Goal: Transaction & Acquisition: Purchase product/service

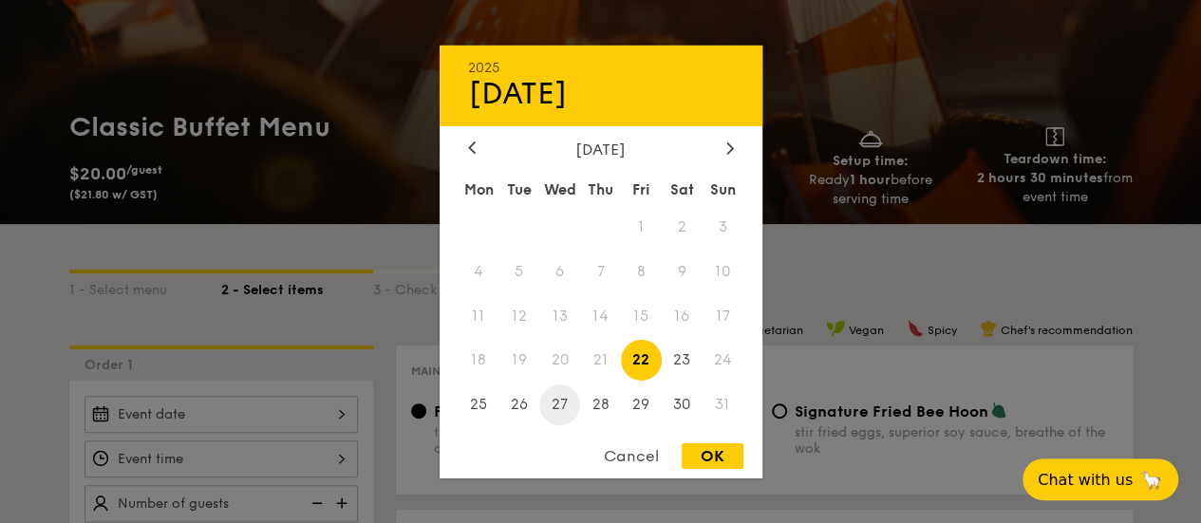
click at [566, 413] on span "27" at bounding box center [559, 405] width 41 height 41
click at [714, 462] on div "OK" at bounding box center [713, 456] width 62 height 26
type input "[DATE]"
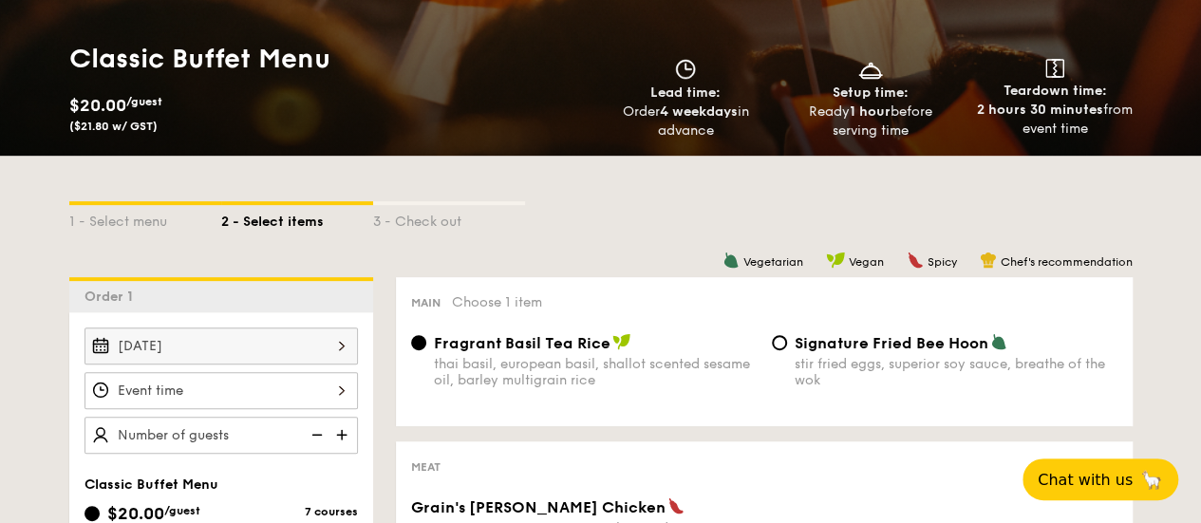
scroll to position [285, 0]
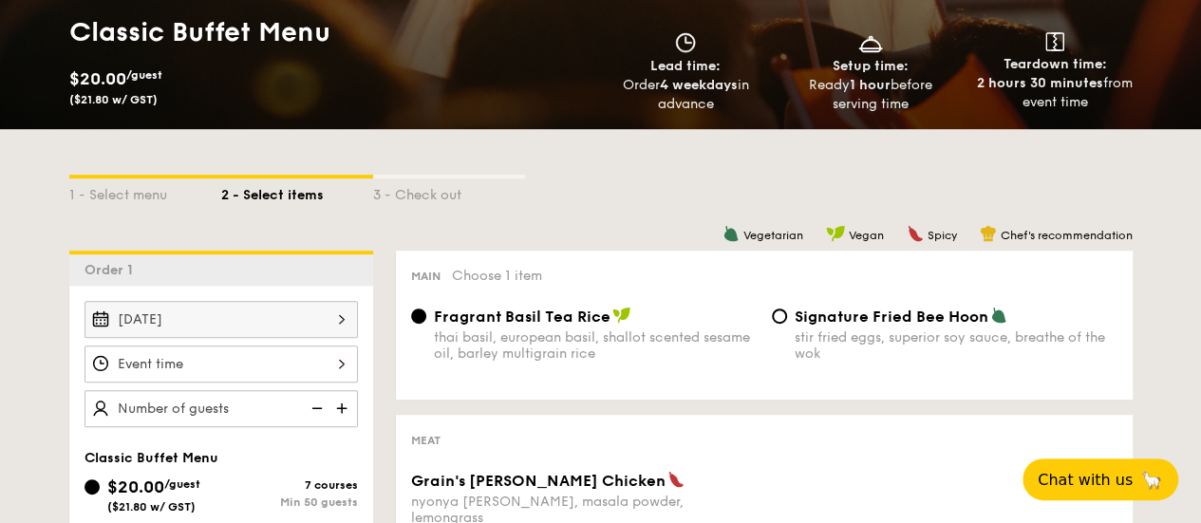
click at [211, 368] on div at bounding box center [222, 364] width 274 height 37
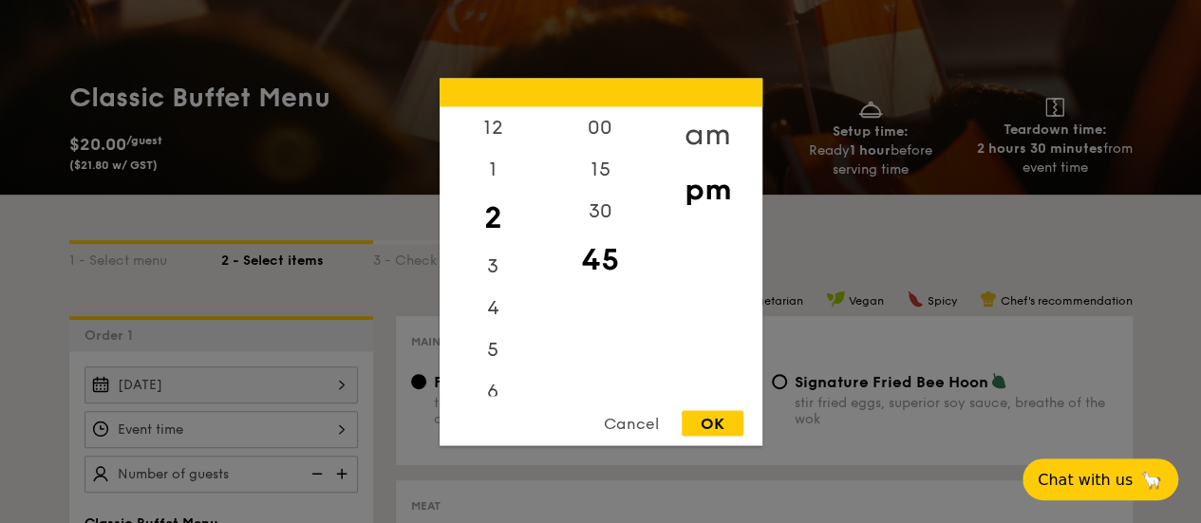
scroll to position [190, 0]
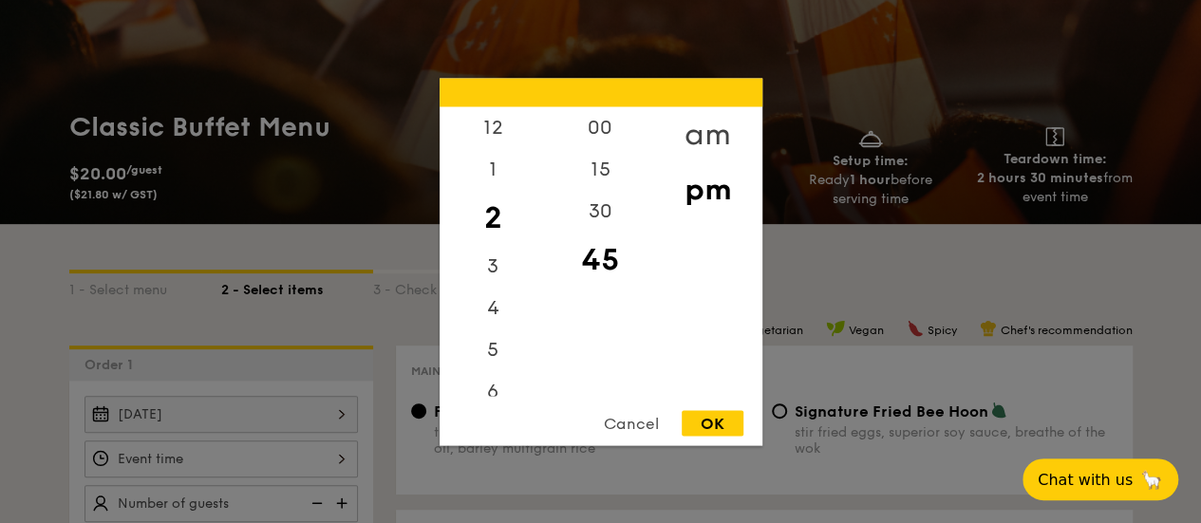
click at [708, 136] on div "am" at bounding box center [707, 133] width 107 height 55
click at [491, 394] on div "11" at bounding box center [493, 381] width 107 height 55
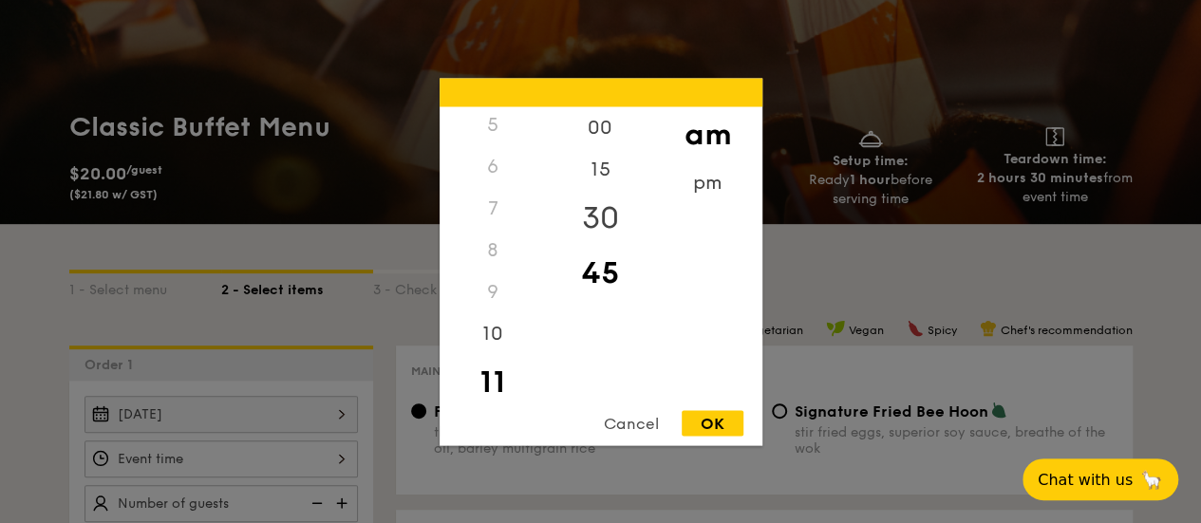
click at [600, 221] on div "30" at bounding box center [600, 217] width 107 height 55
click at [710, 418] on div "OK" at bounding box center [713, 423] width 62 height 26
type input "11:30AM"
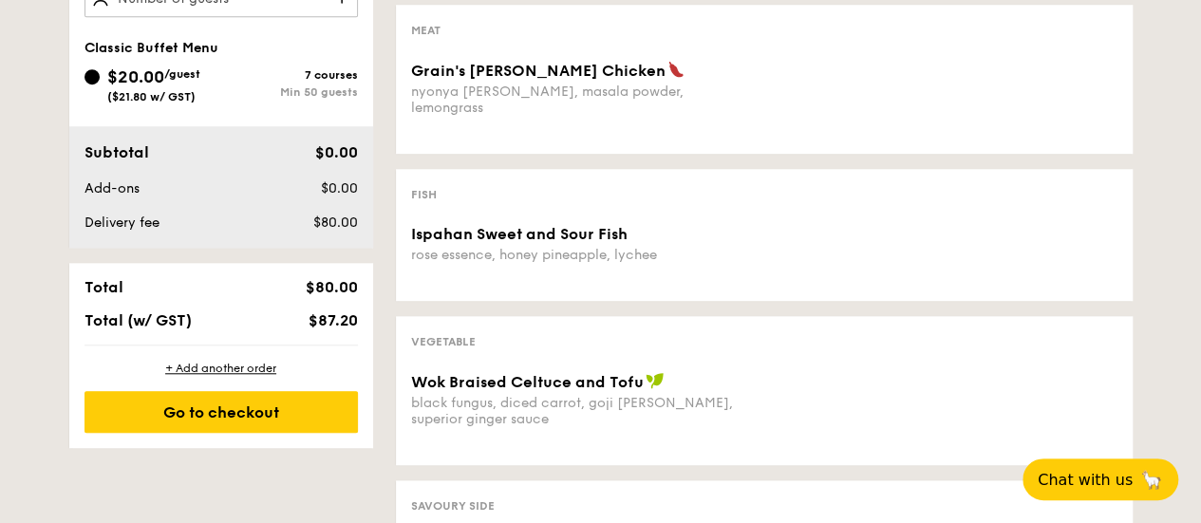
scroll to position [570, 0]
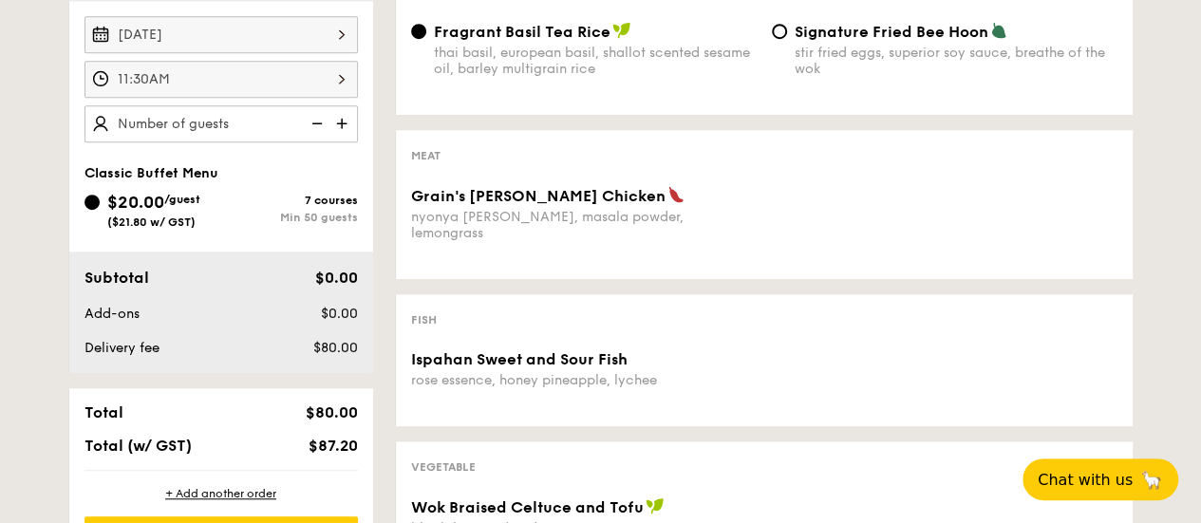
click at [97, 189] on div "$20.00 /guest ($21.80 w/ GST)" at bounding box center [153, 209] width 137 height 40
click at [97, 195] on input "$20.00 /guest ($21.80 w/ GST) 7 courses Min 50 guests" at bounding box center [92, 202] width 15 height 15
click at [335, 124] on img at bounding box center [344, 123] width 28 height 36
click at [339, 123] on img at bounding box center [344, 123] width 28 height 36
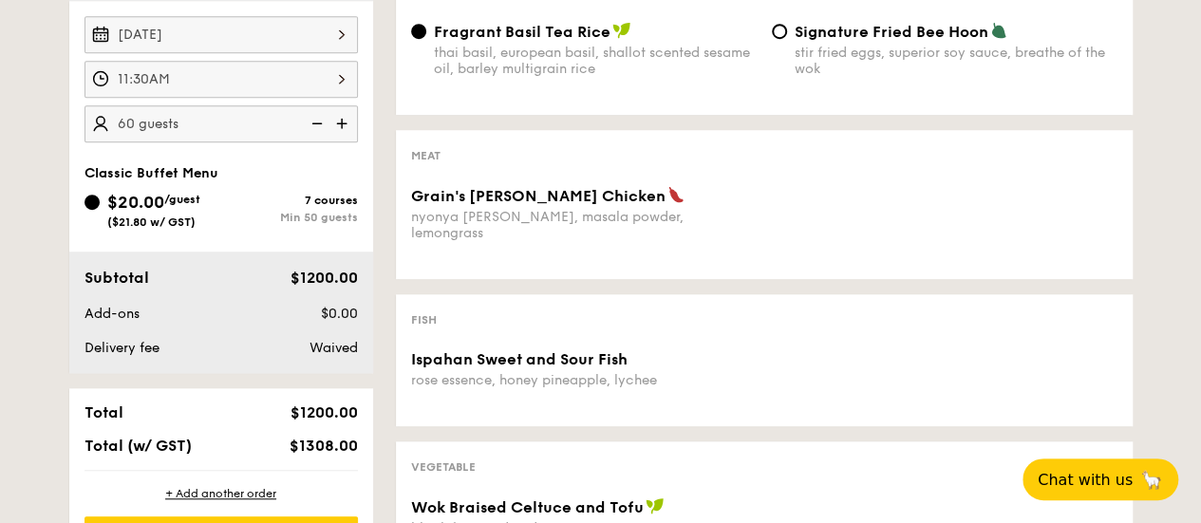
click at [339, 123] on img at bounding box center [344, 123] width 28 height 36
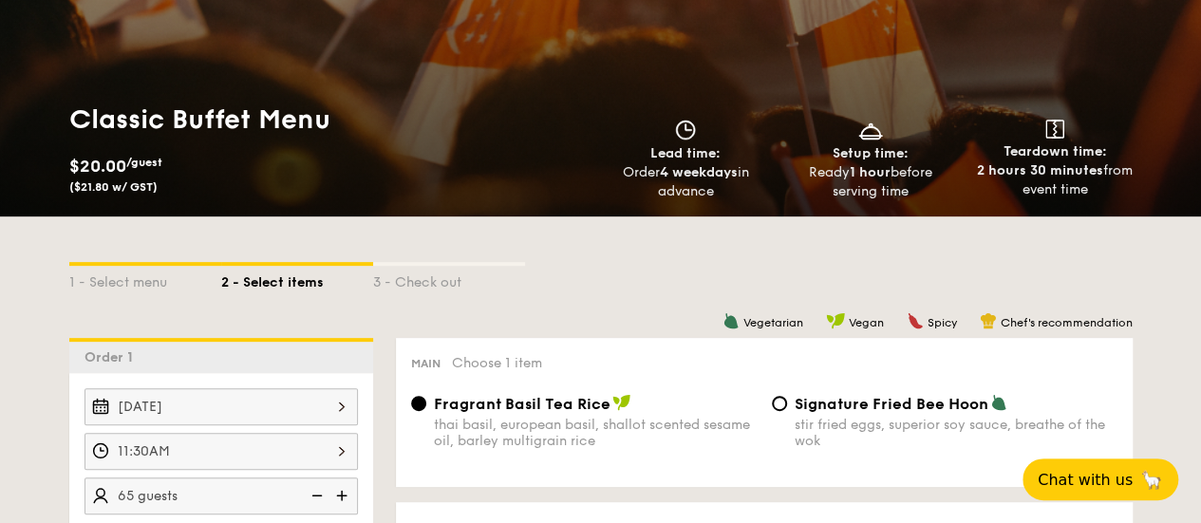
scroll to position [475, 0]
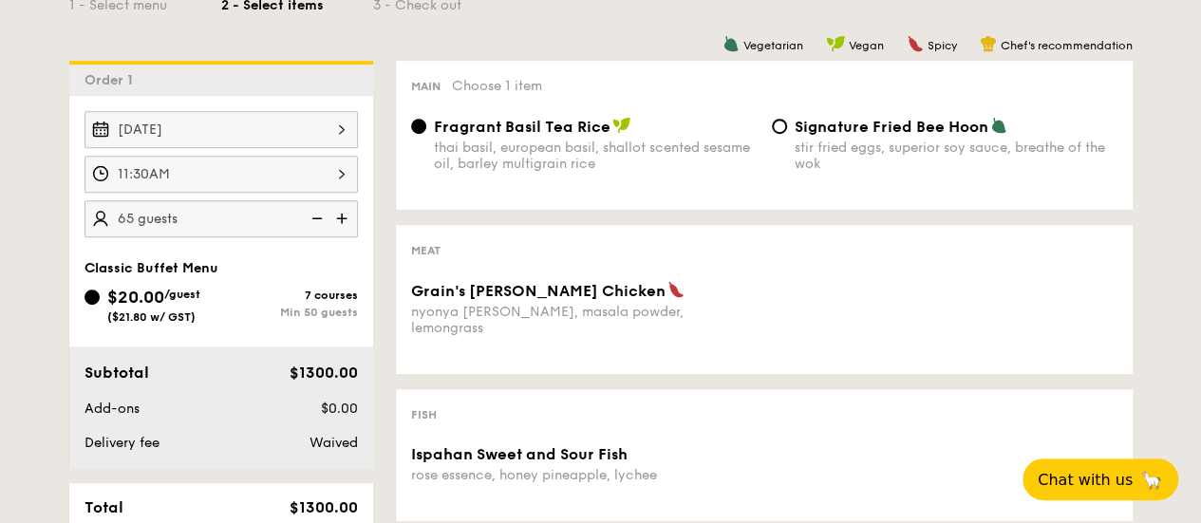
click at [317, 214] on img at bounding box center [315, 218] width 28 height 36
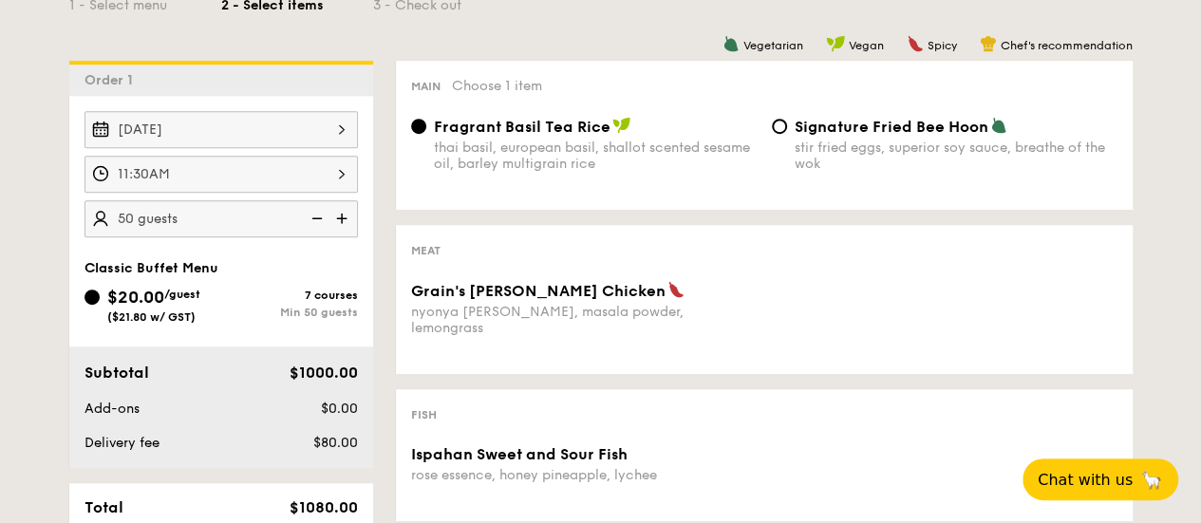
click at [317, 214] on img at bounding box center [315, 218] width 28 height 36
click at [317, 216] on img at bounding box center [315, 218] width 28 height 36
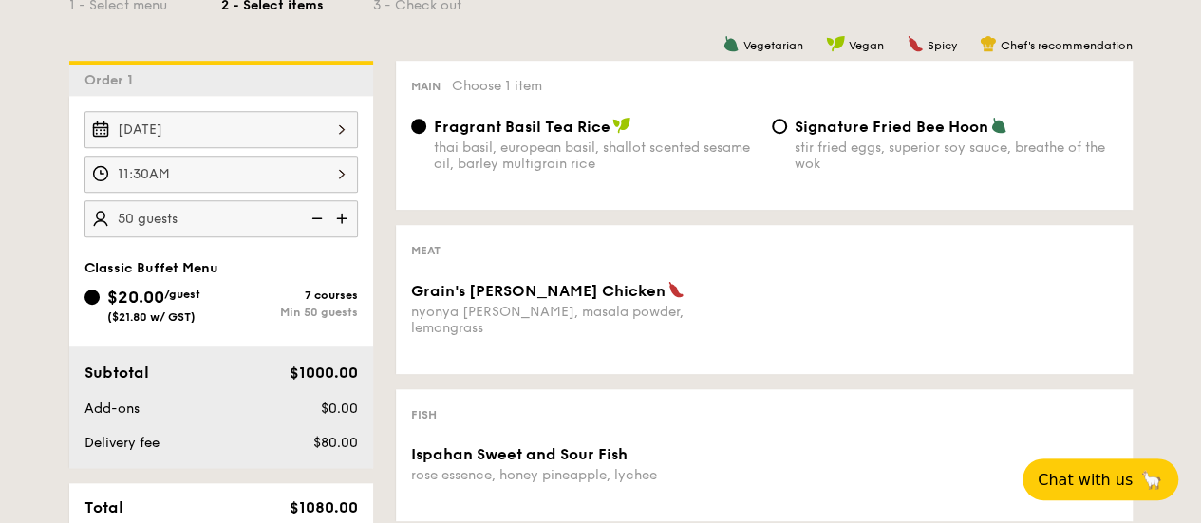
click at [316, 216] on img at bounding box center [315, 218] width 28 height 36
click at [309, 214] on img at bounding box center [315, 218] width 28 height 36
click at [310, 214] on img at bounding box center [315, 218] width 28 height 36
click at [311, 214] on img at bounding box center [315, 218] width 28 height 36
type input "50 guests"
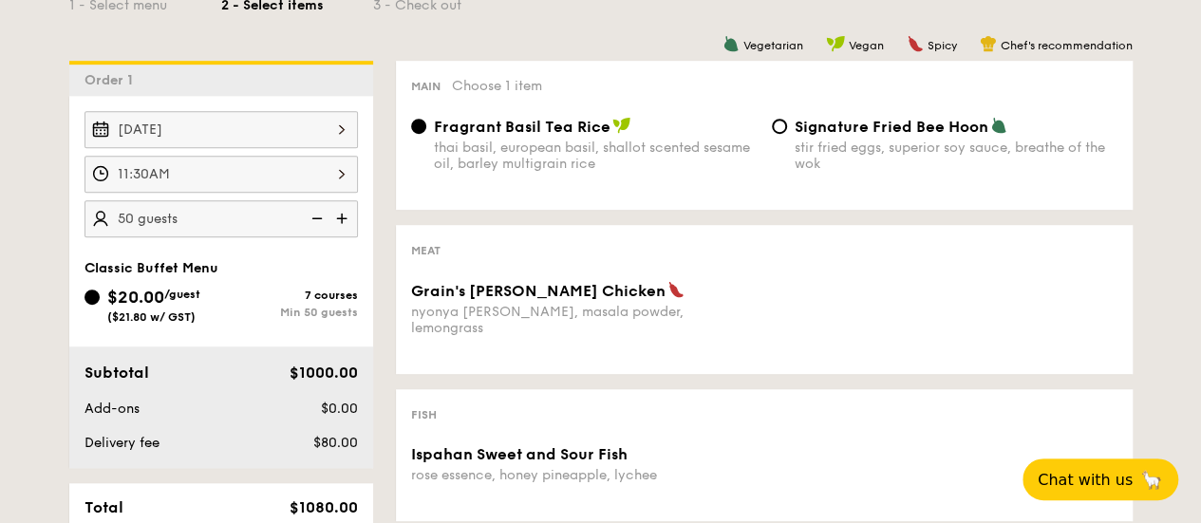
drag, startPoint x: 315, startPoint y: 213, endPoint x: 287, endPoint y: 222, distance: 30.0
click at [317, 213] on img at bounding box center [315, 218] width 28 height 36
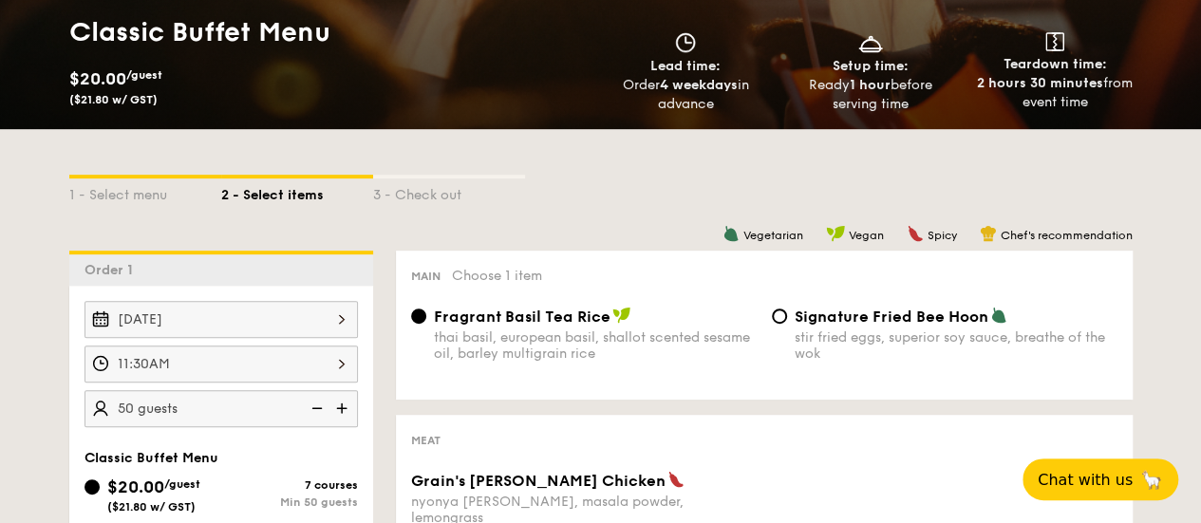
scroll to position [95, 0]
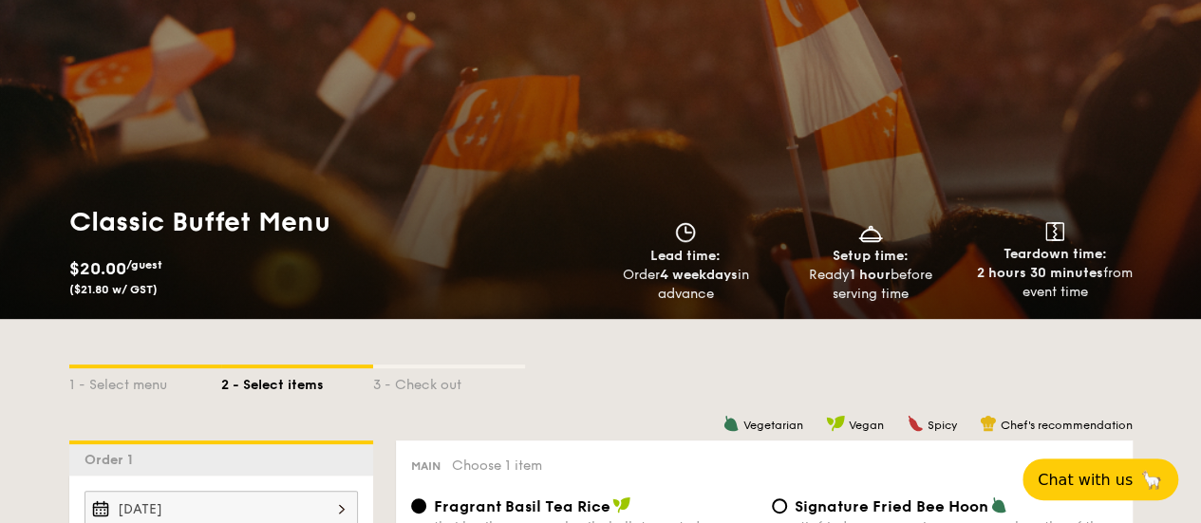
click at [82, 229] on h1 "Classic Buffet Menu" at bounding box center [331, 222] width 524 height 34
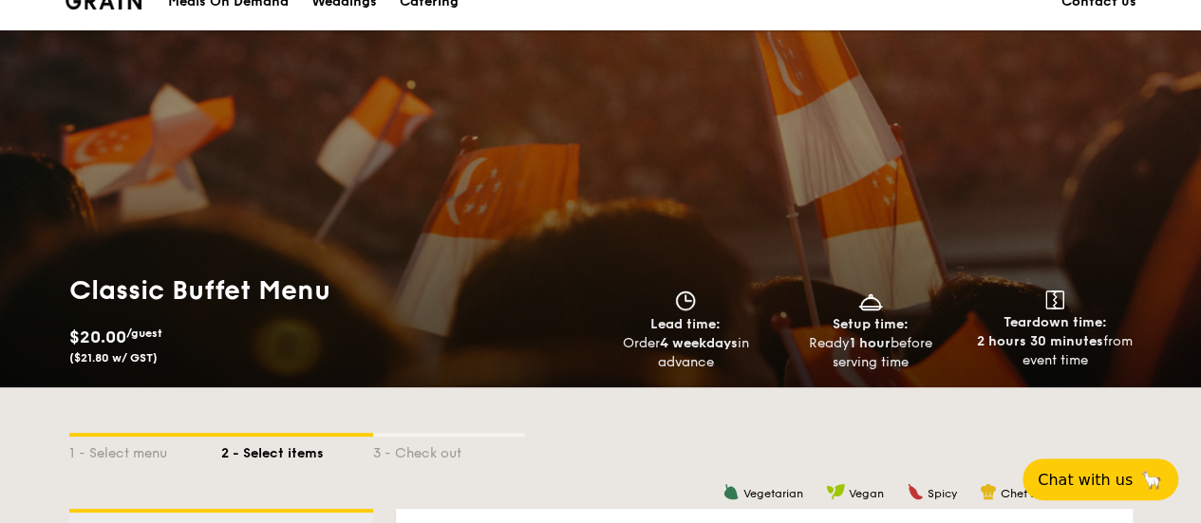
scroll to position [0, 0]
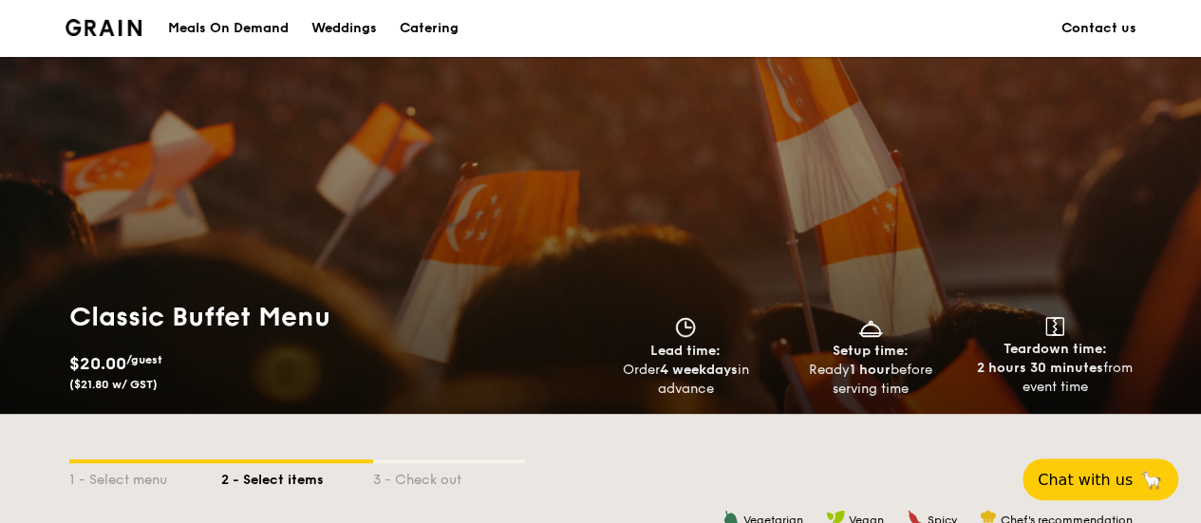
click at [117, 33] on img at bounding box center [104, 27] width 77 height 17
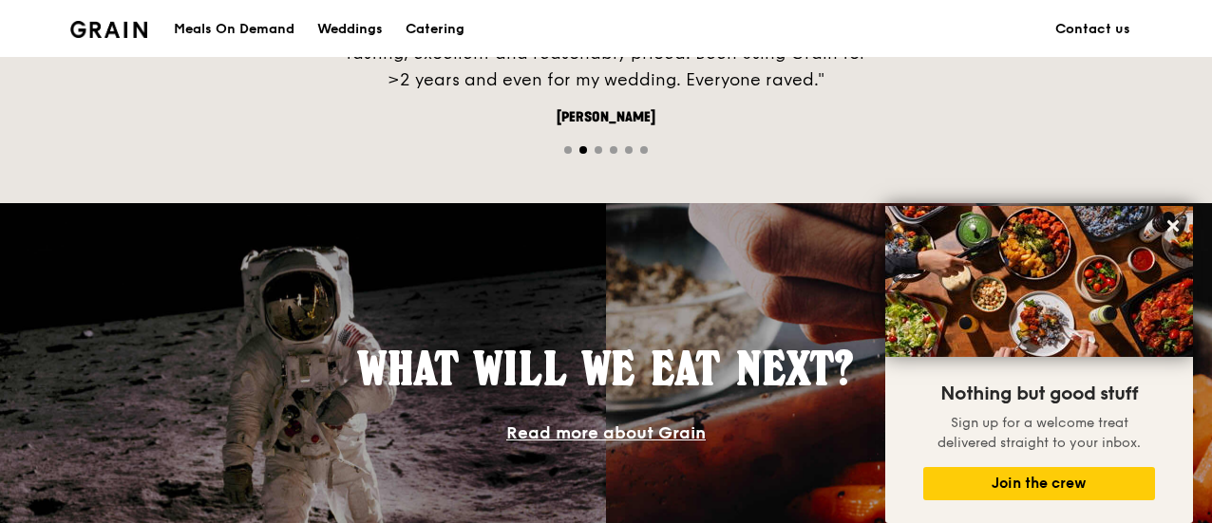
scroll to position [1028, 0]
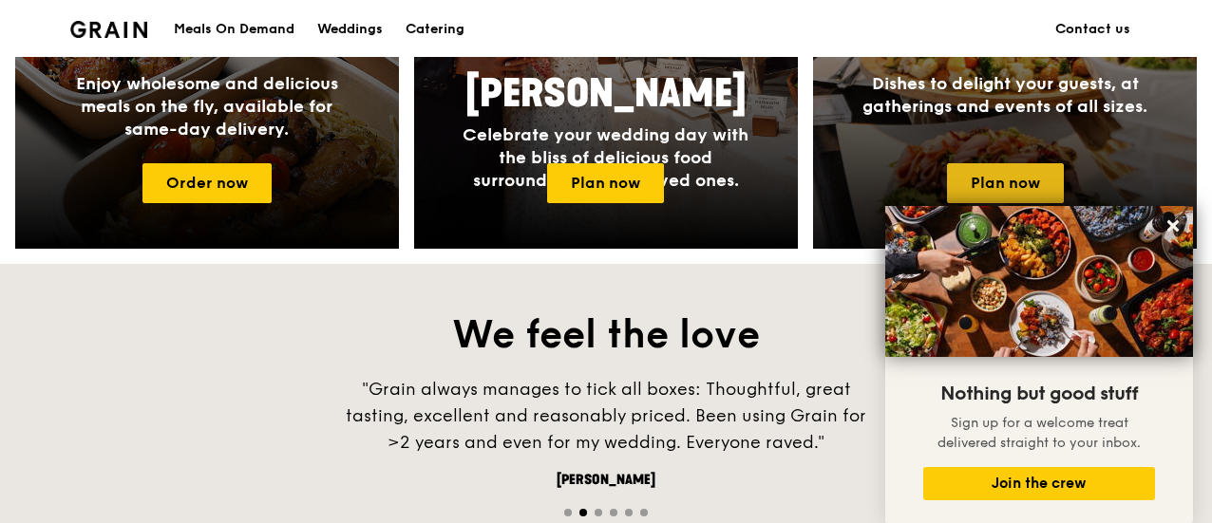
click at [1036, 164] on link "Plan now" at bounding box center [1005, 183] width 117 height 40
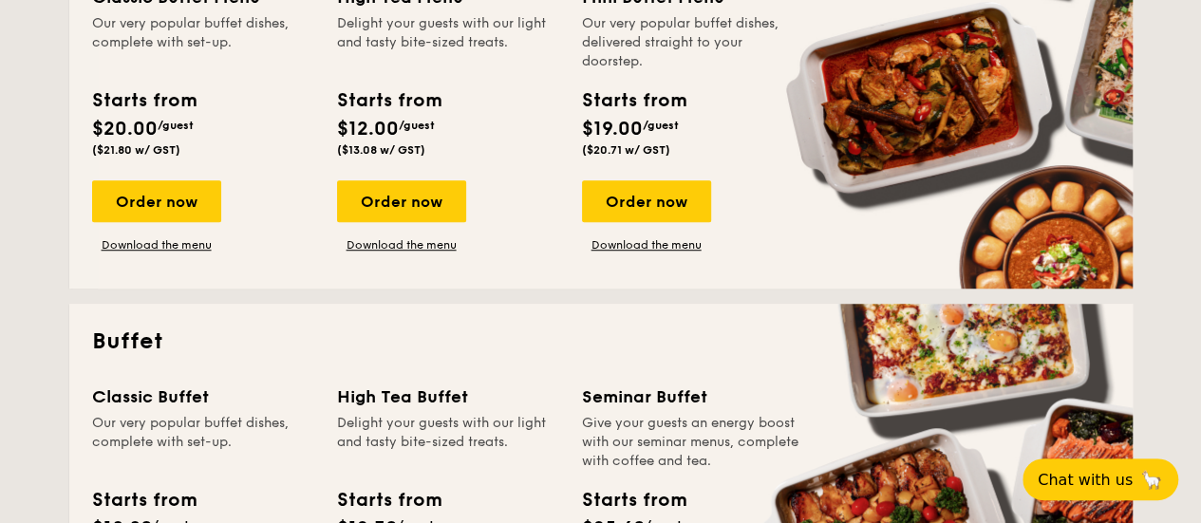
scroll to position [665, 0]
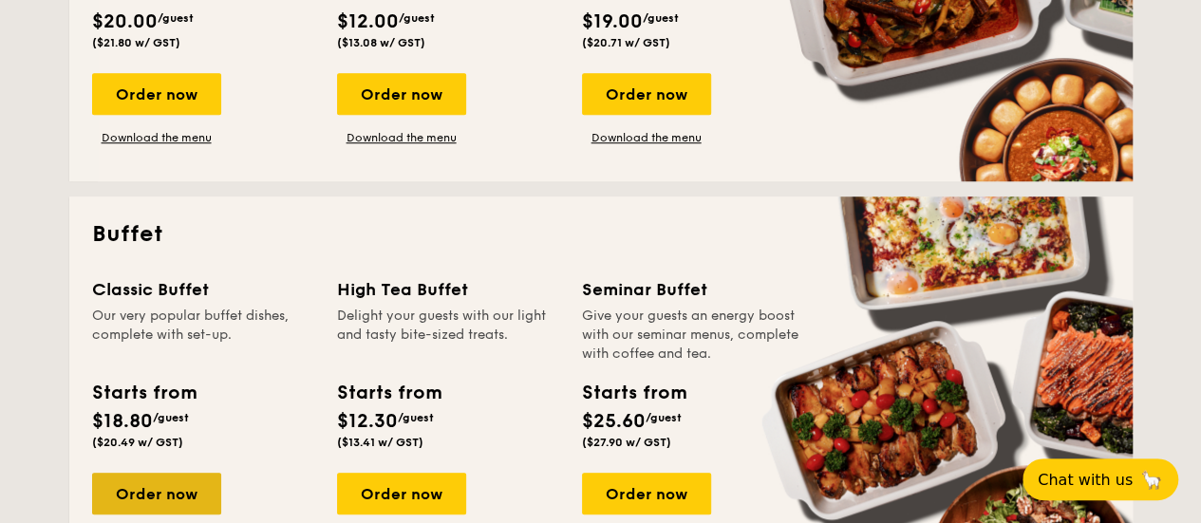
click at [194, 481] on div "Order now" at bounding box center [156, 494] width 129 height 42
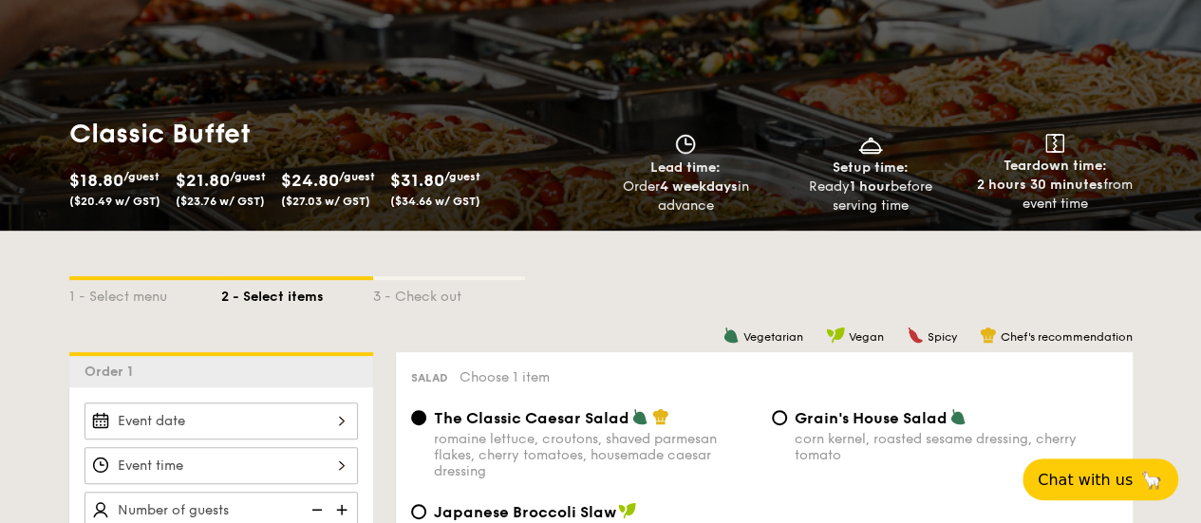
scroll to position [190, 0]
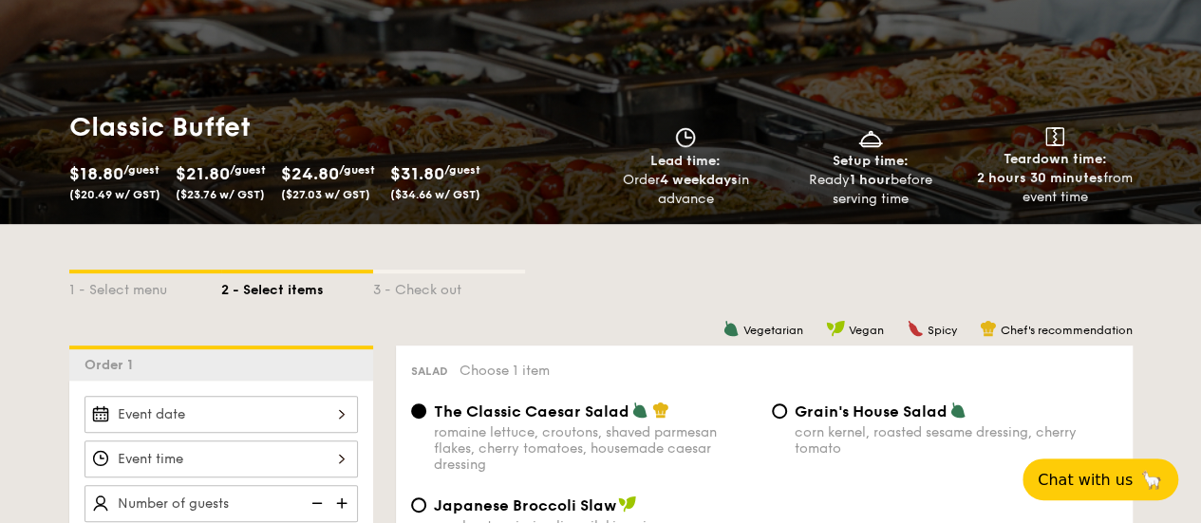
click at [128, 414] on div at bounding box center [222, 414] width 274 height 37
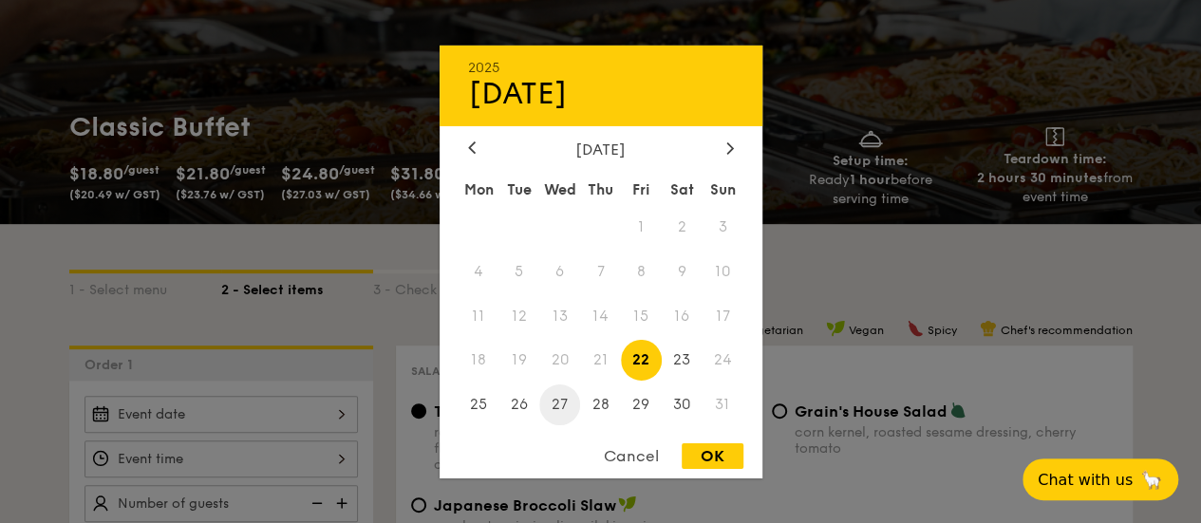
click at [566, 404] on span "27" at bounding box center [559, 405] width 41 height 41
drag, startPoint x: 716, startPoint y: 455, endPoint x: 552, endPoint y: 461, distance: 164.4
click at [717, 455] on div "OK" at bounding box center [713, 456] width 62 height 26
type input "[DATE]"
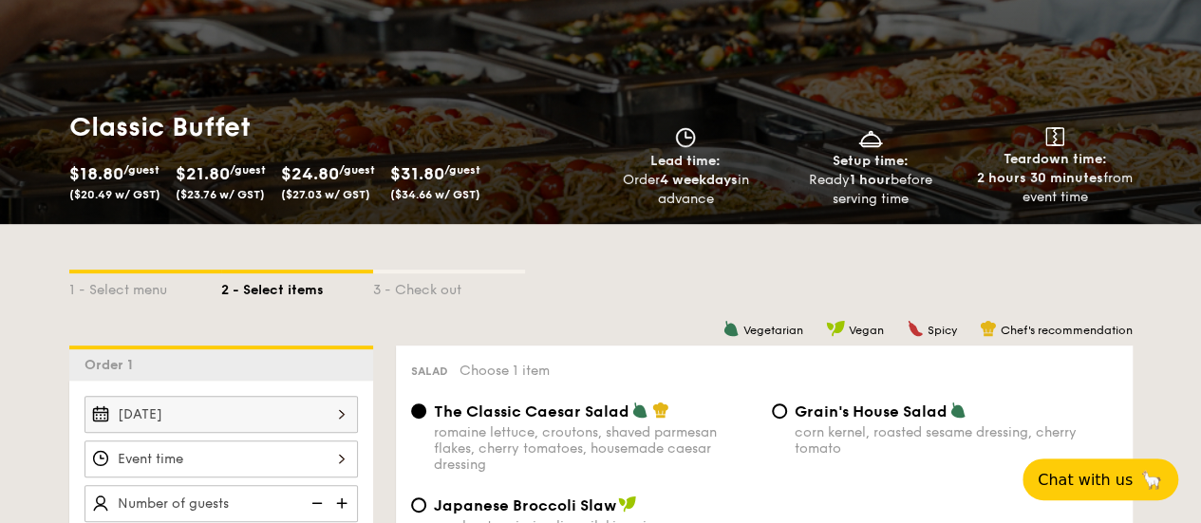
click at [139, 461] on div at bounding box center [600, 261] width 1201 height 523
click at [213, 450] on div at bounding box center [222, 459] width 274 height 37
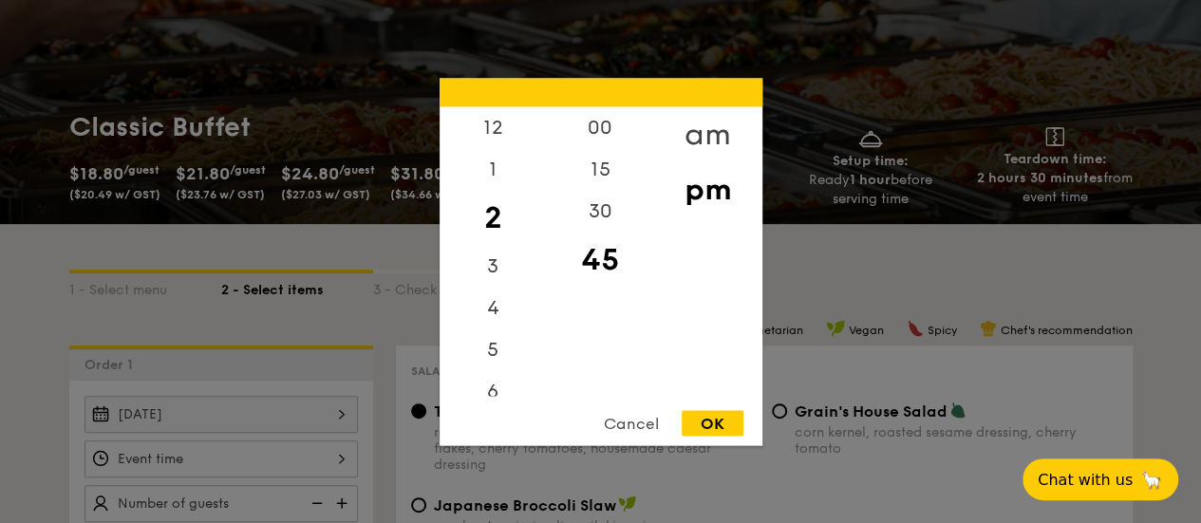
click at [707, 132] on div "am" at bounding box center [707, 133] width 107 height 55
click at [494, 388] on div "11" at bounding box center [493, 382] width 107 height 55
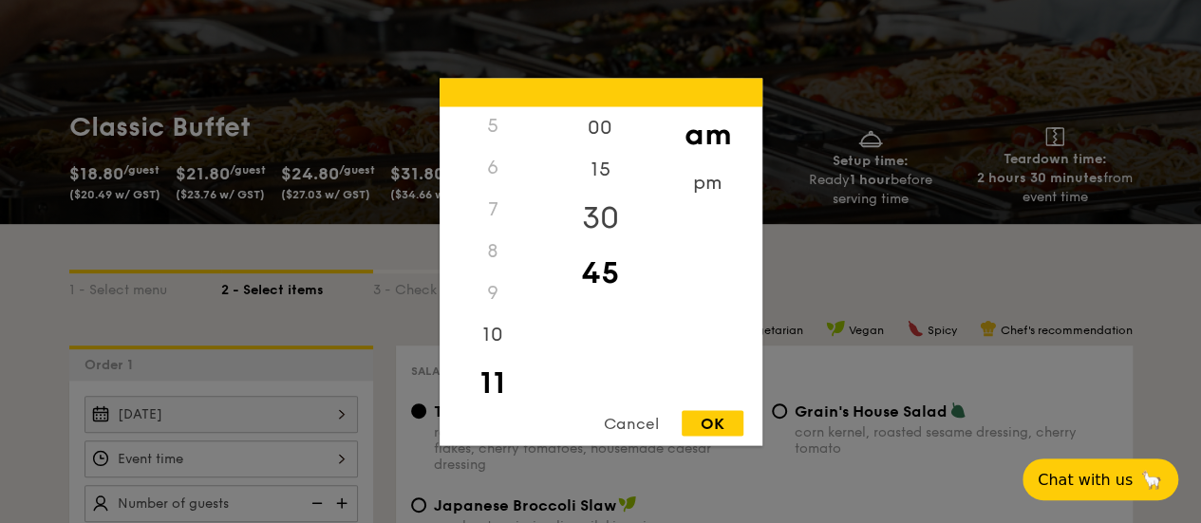
click at [585, 217] on div "30" at bounding box center [600, 217] width 107 height 55
click at [706, 414] on div "OK" at bounding box center [713, 423] width 62 height 26
type input "11:30AM"
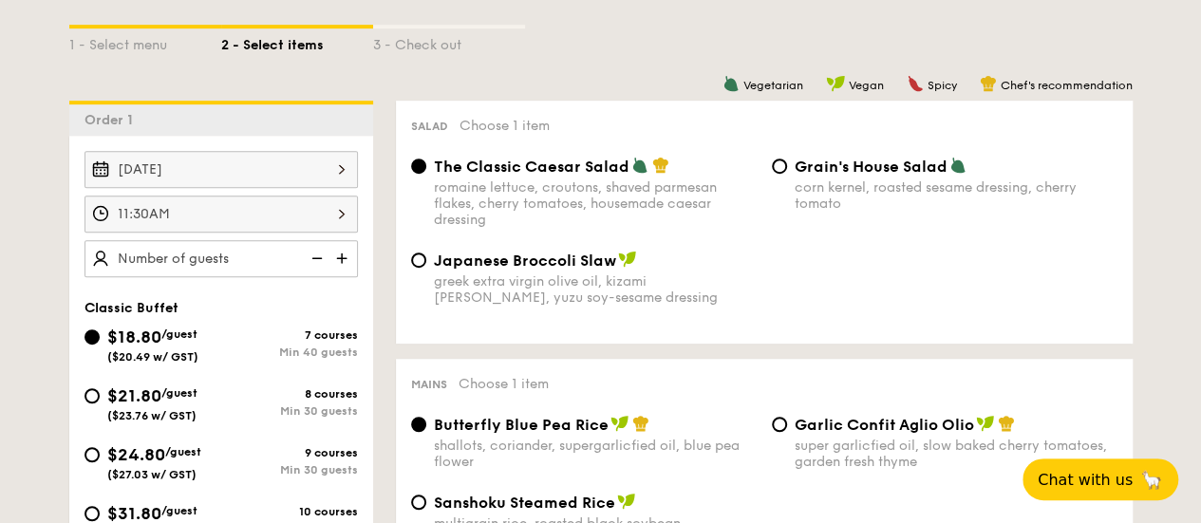
scroll to position [475, 0]
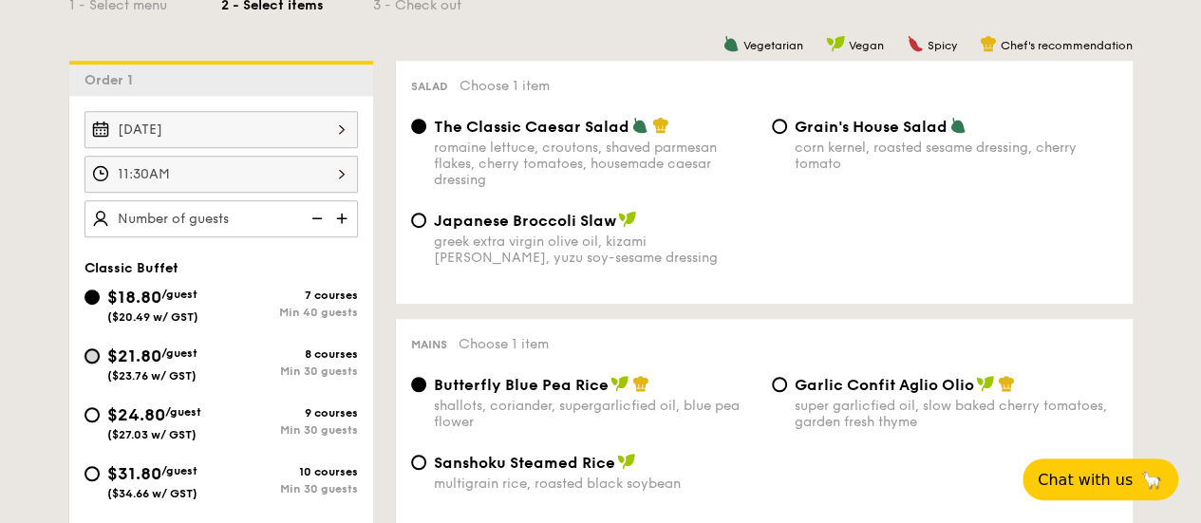
click at [98, 354] on input "$21.80 /guest ($23.76 w/ GST) 8 courses Min 30 guests" at bounding box center [92, 356] width 15 height 15
radio input "true"
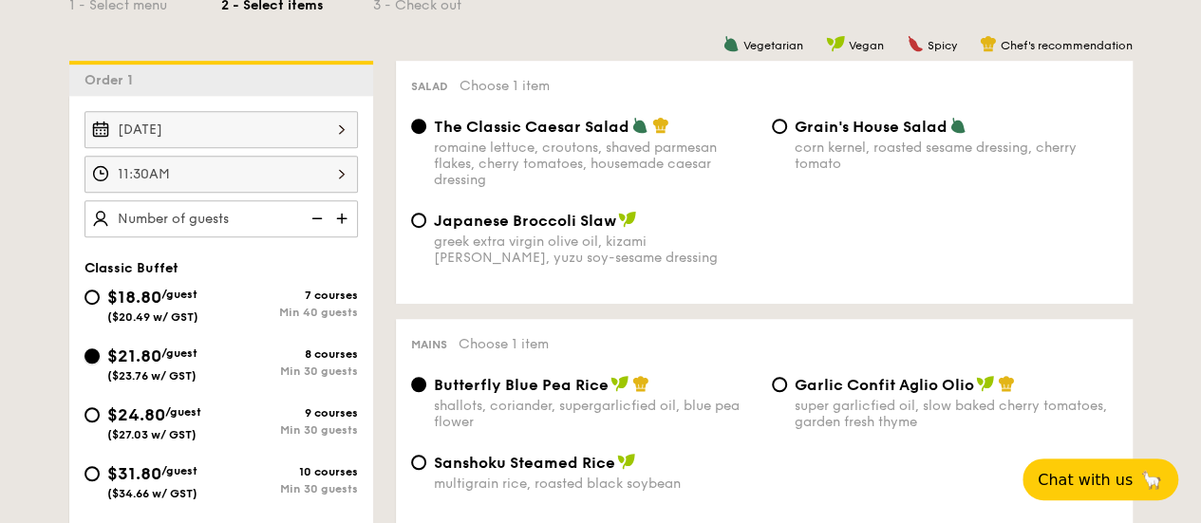
radio input "true"
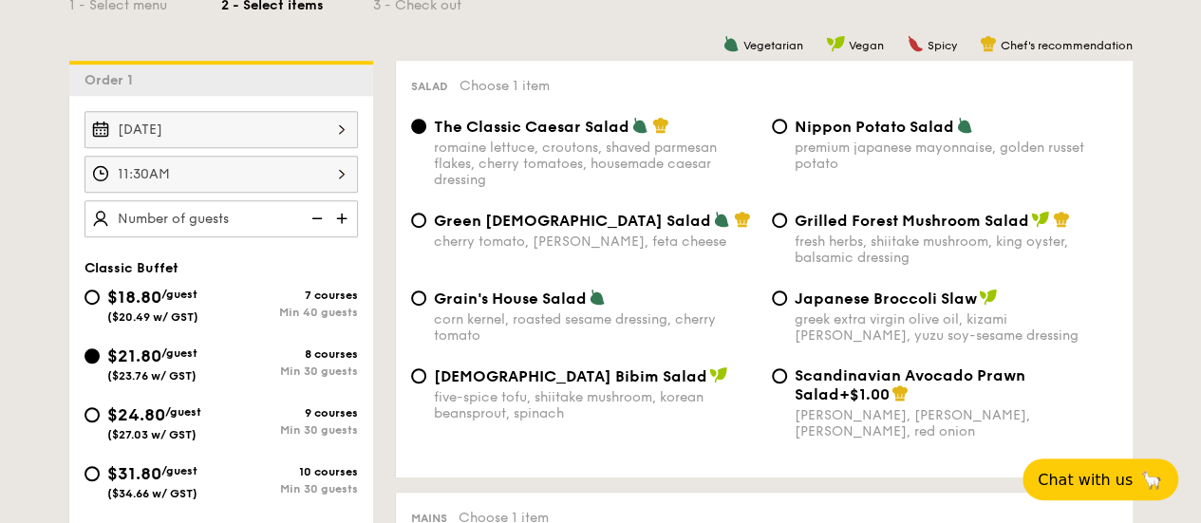
click at [321, 214] on img at bounding box center [315, 218] width 28 height 36
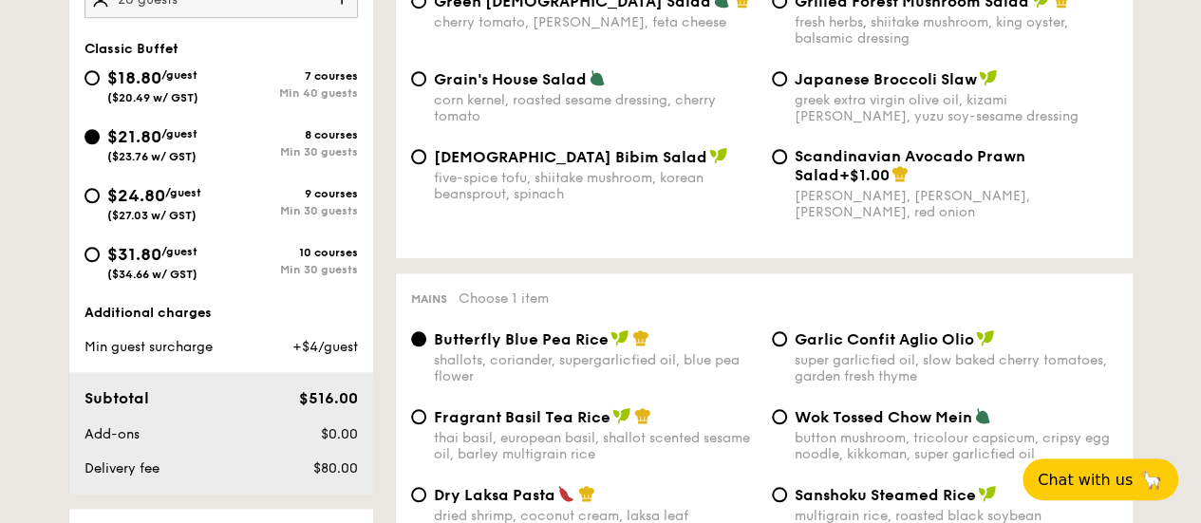
scroll to position [760, 0]
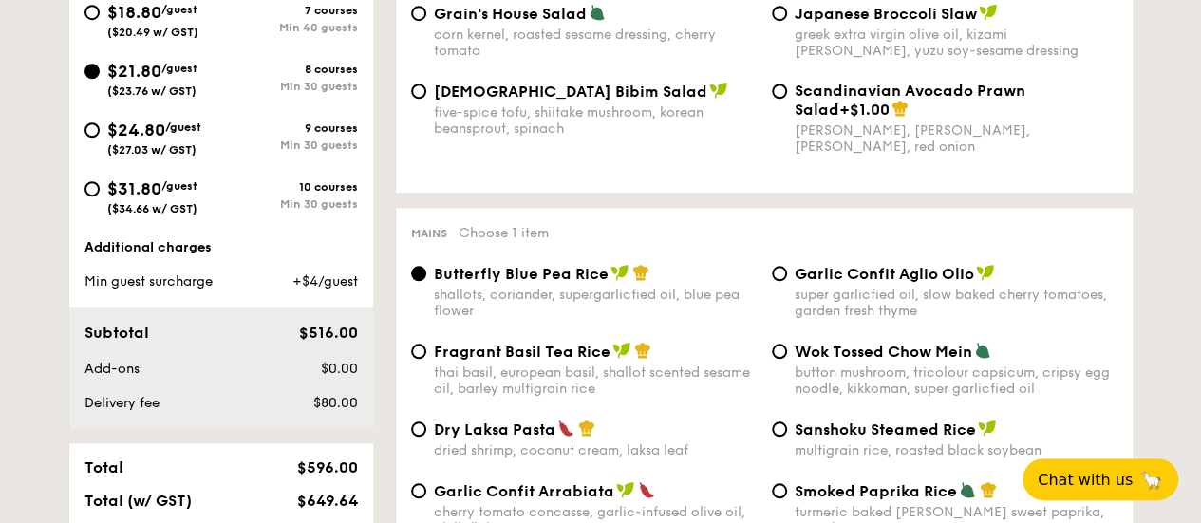
drag, startPoint x: 307, startPoint y: 284, endPoint x: 368, endPoint y: 277, distance: 62.1
click at [368, 277] on div "Additional charges Min guest surcharge +$4/guest Subtotal $516.00 Add-ons $0.00…" at bounding box center [221, 333] width 304 height 190
click at [334, 280] on span "+$4/guest" at bounding box center [325, 282] width 66 height 16
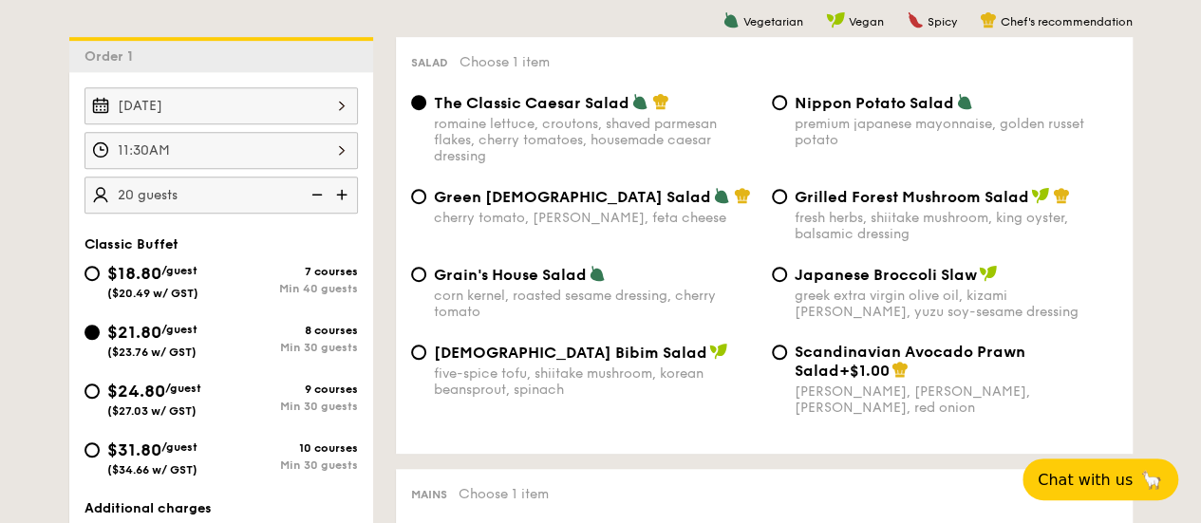
scroll to position [475, 0]
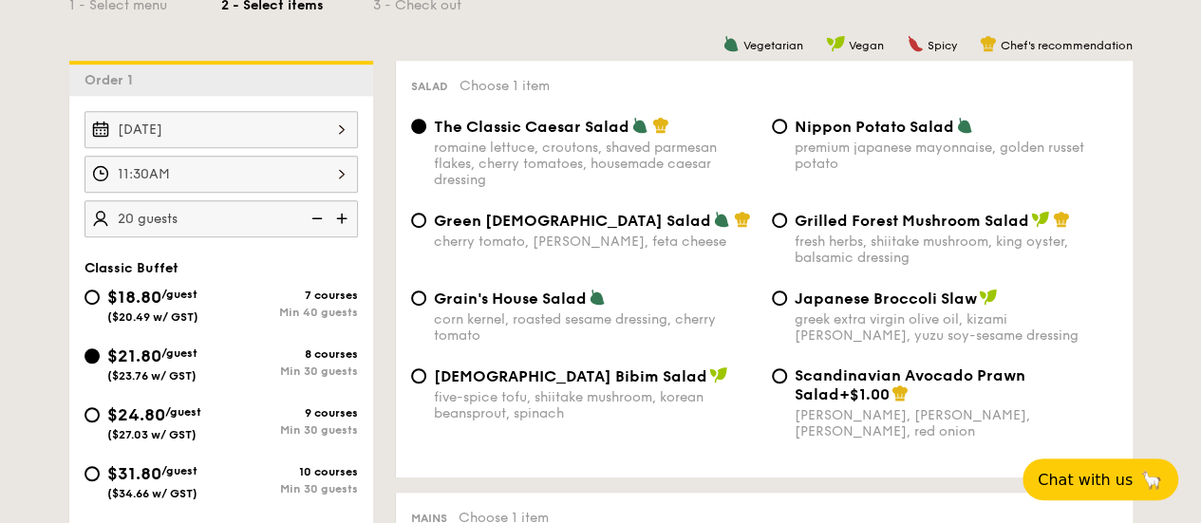
click at [346, 213] on img at bounding box center [344, 218] width 28 height 36
click at [324, 224] on img at bounding box center [315, 218] width 28 height 36
click at [352, 216] on img at bounding box center [344, 218] width 28 height 36
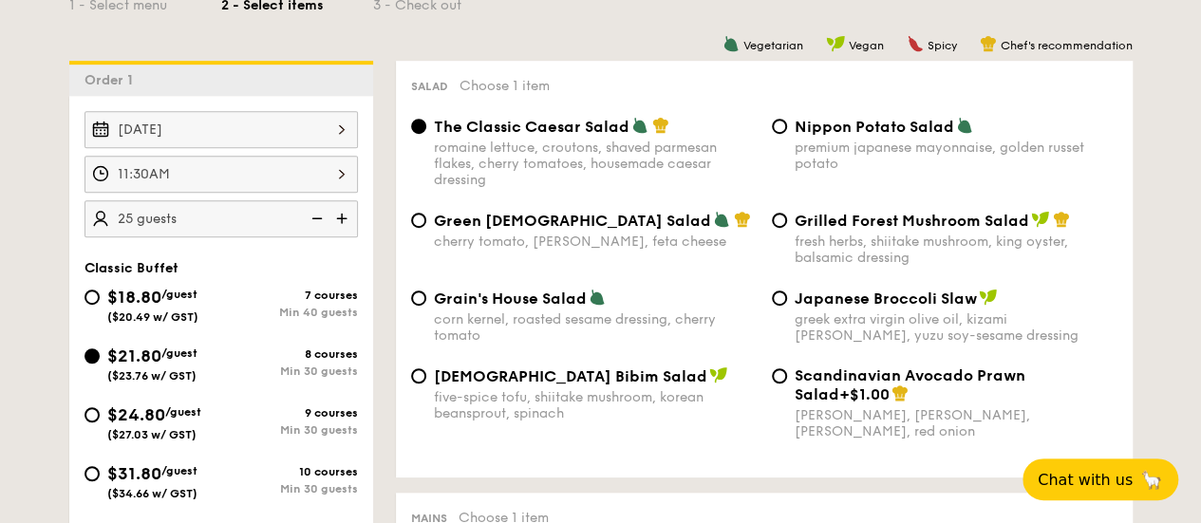
click at [325, 219] on img at bounding box center [315, 218] width 28 height 36
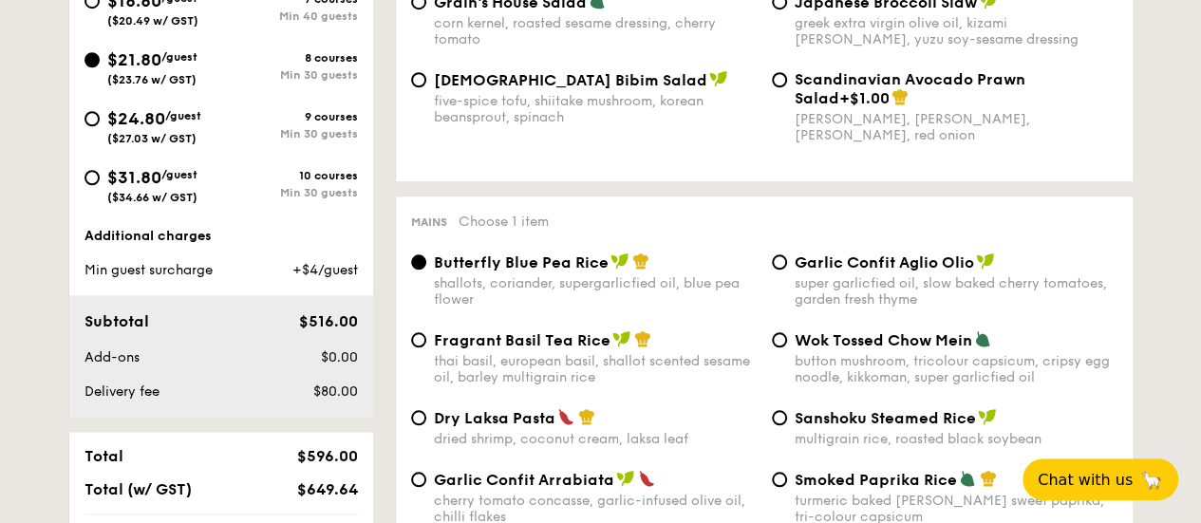
scroll to position [950, 0]
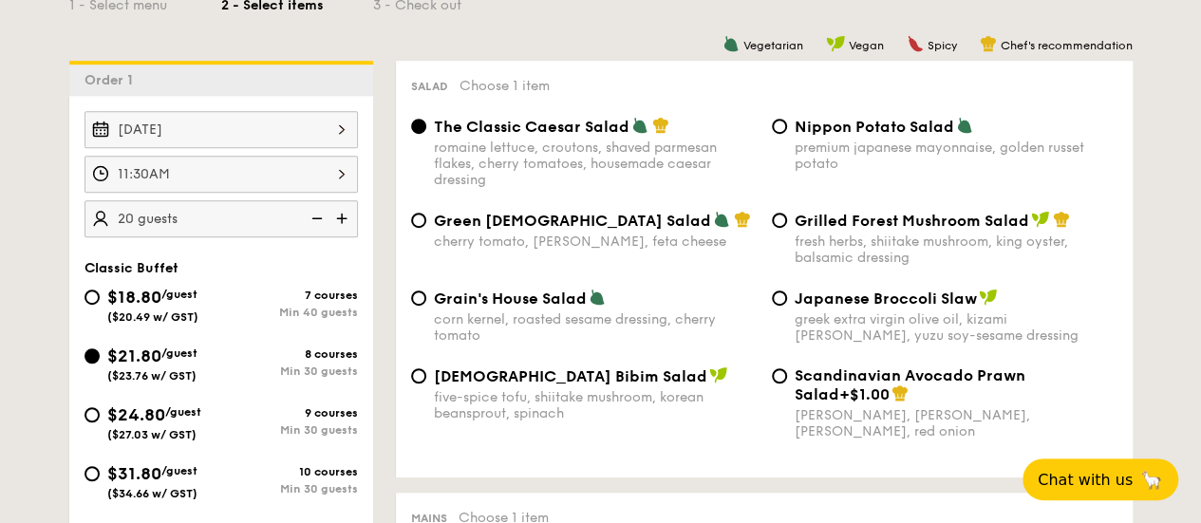
click at [336, 215] on img at bounding box center [344, 218] width 28 height 36
type input "25 guests"
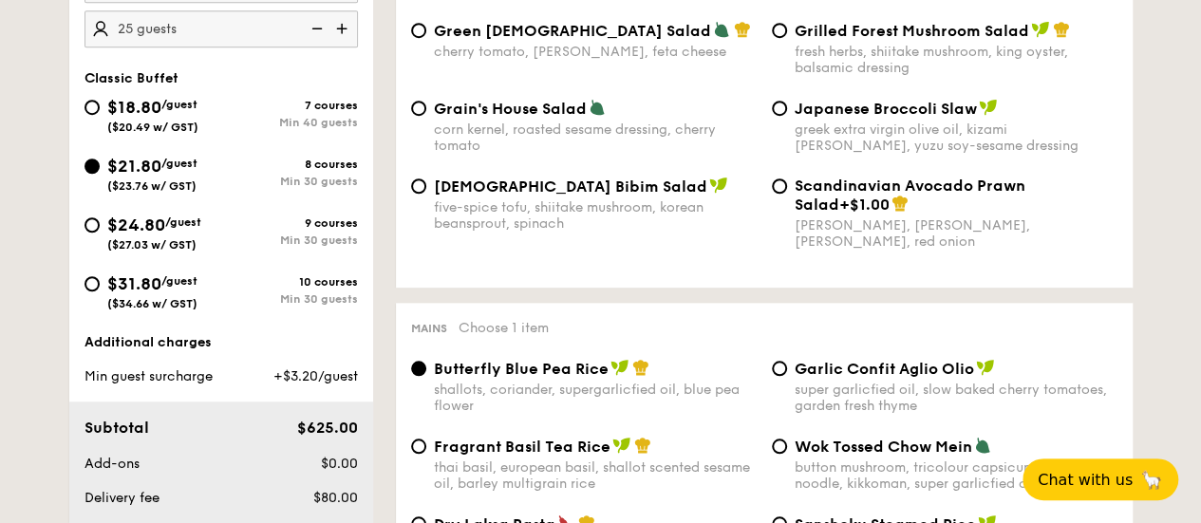
scroll to position [570, 0]
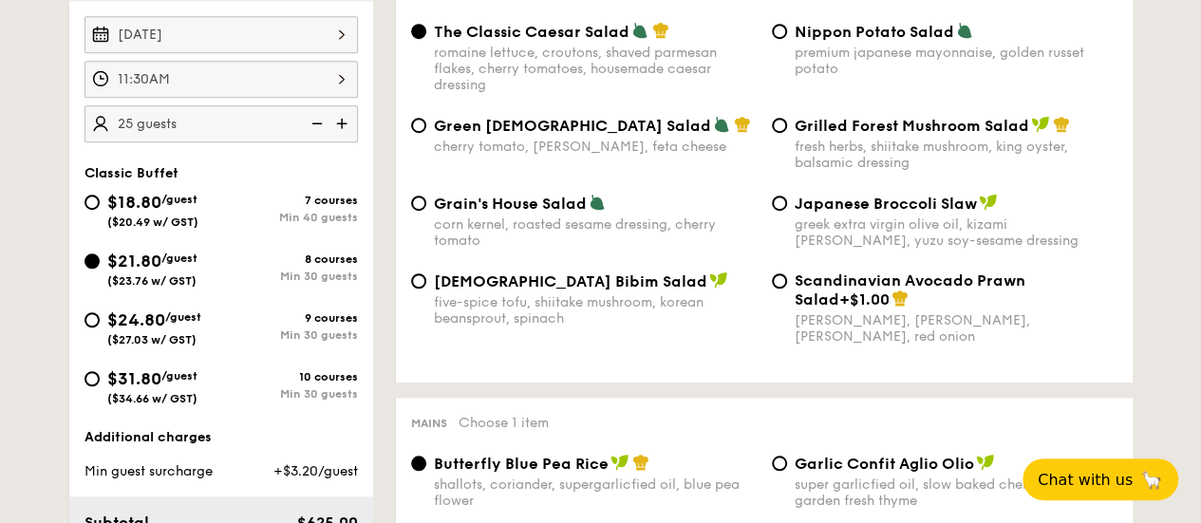
click at [154, 311] on span "$24.80" at bounding box center [136, 320] width 58 height 21
click at [100, 312] on input "$24.80 /guest ($27.03 w/ GST) 9 courses Min 30 guests" at bounding box center [92, 319] width 15 height 15
radio input "true"
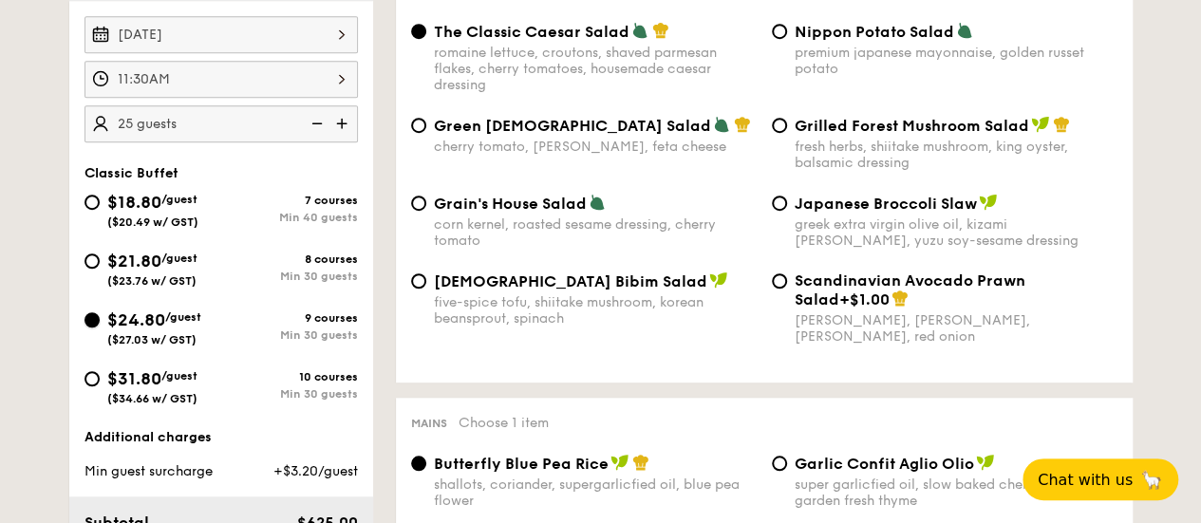
radio input "true"
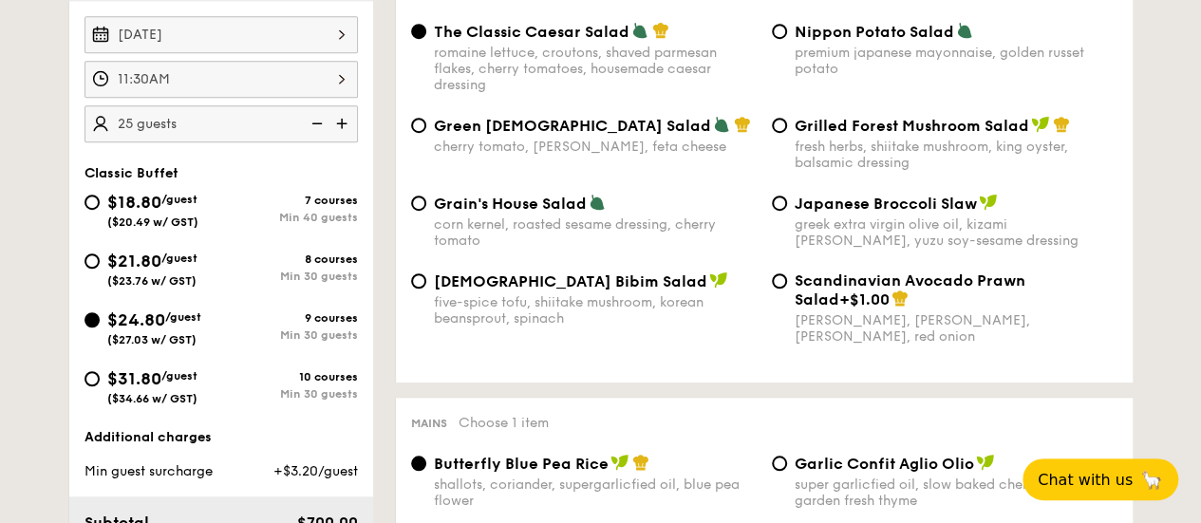
click at [327, 125] on img at bounding box center [315, 123] width 28 height 36
click at [342, 123] on img at bounding box center [344, 123] width 28 height 36
type input "25 guests"
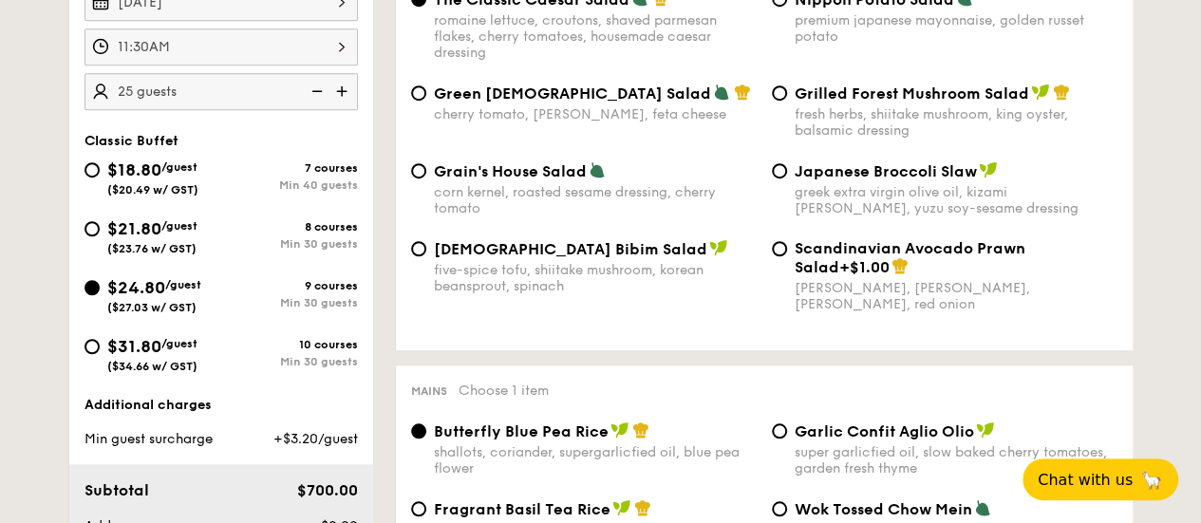
scroll to position [665, 0]
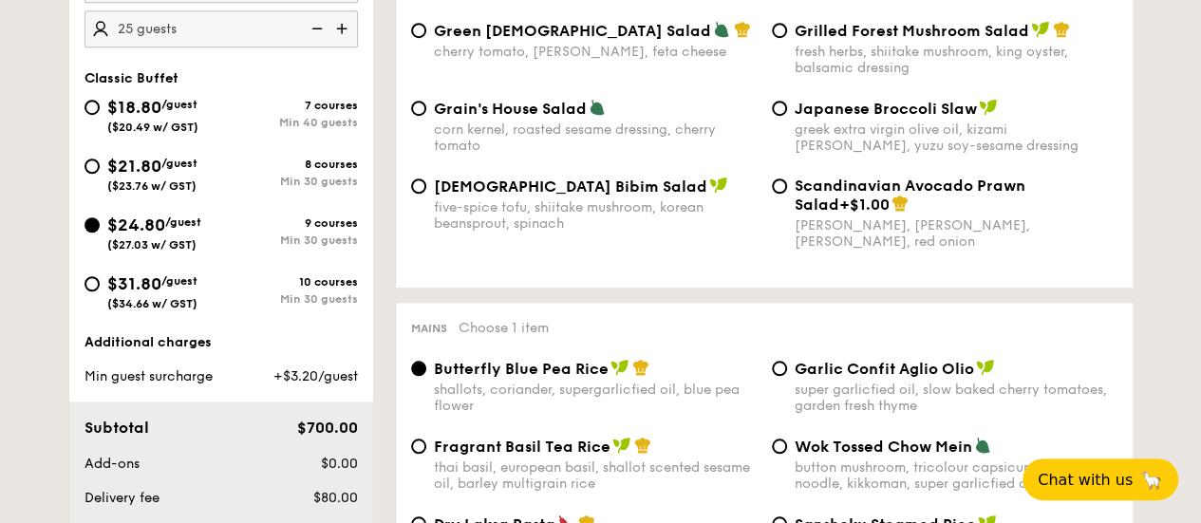
click at [94, 175] on div "$21.80 /guest ($23.76 w/ GST)" at bounding box center [153, 173] width 137 height 40
click at [94, 174] on input "$21.80 /guest ($23.76 w/ GST) 8 courses Min 30 guests" at bounding box center [92, 166] width 15 height 15
radio input "true"
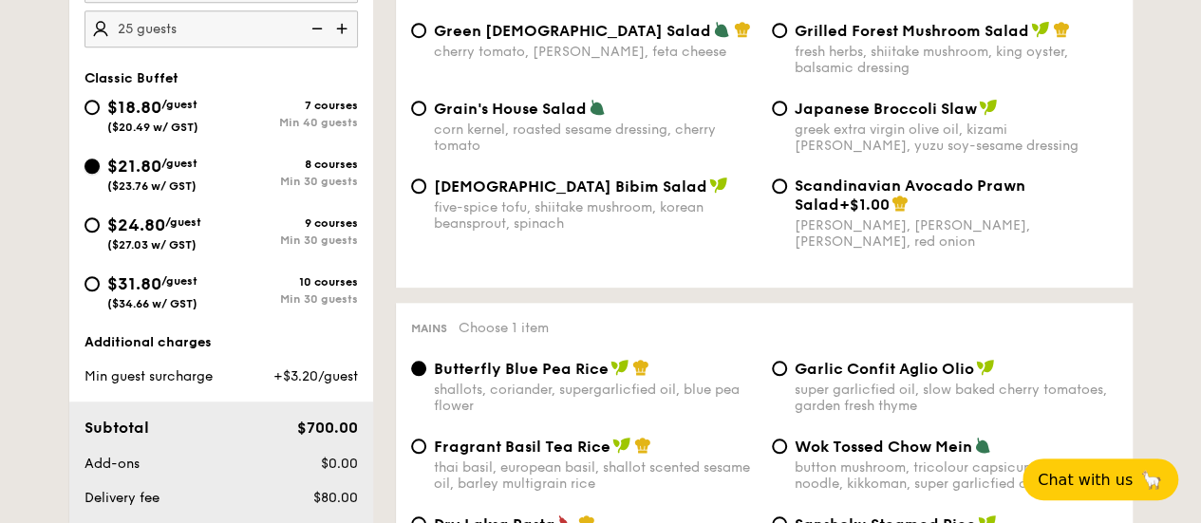
radio input "true"
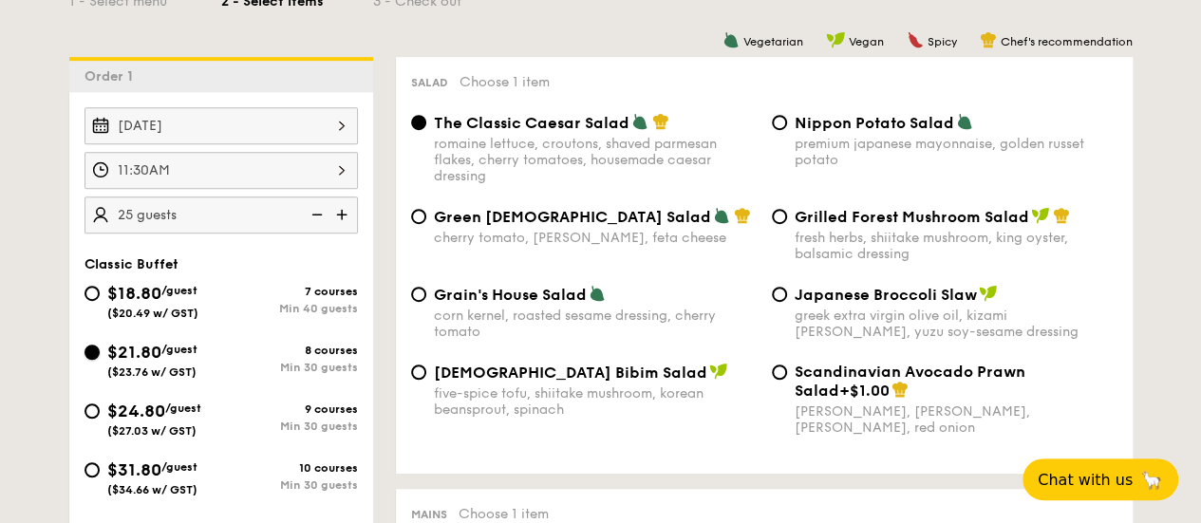
scroll to position [475, 0]
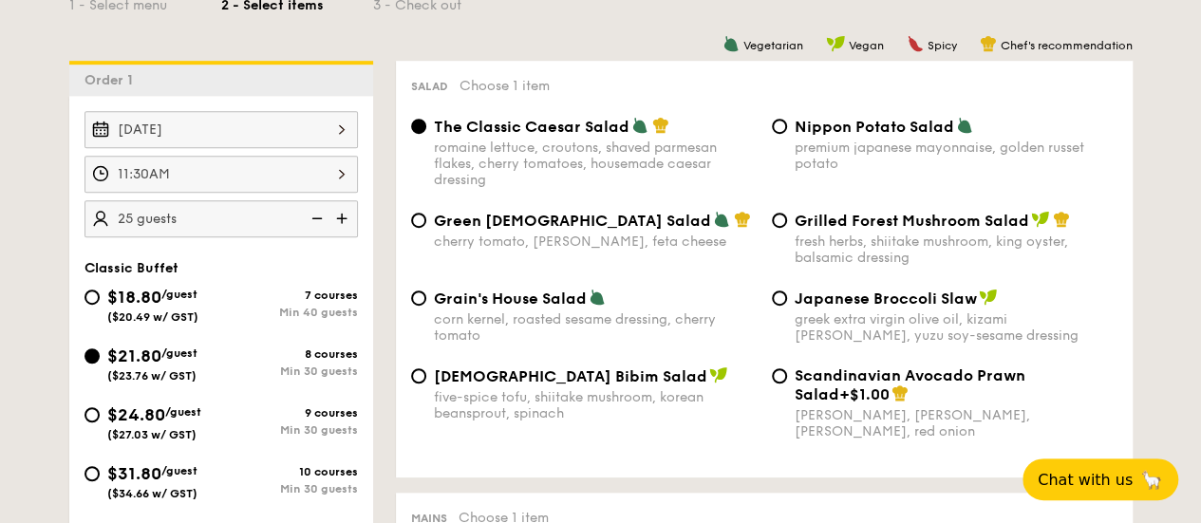
click at [308, 214] on img at bounding box center [315, 218] width 28 height 36
type input "20 guests"
click at [140, 293] on span "$18.80" at bounding box center [134, 297] width 54 height 21
click at [100, 293] on input "$18.80 /guest ($20.49 w/ GST) 7 courses Min 40 guests" at bounding box center [92, 297] width 15 height 15
radio input "true"
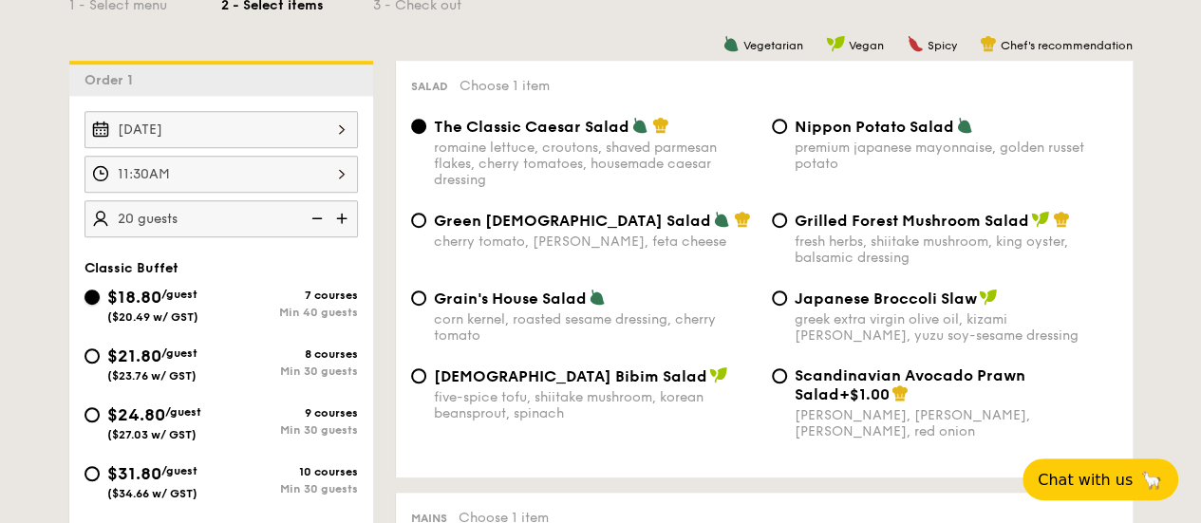
radio input "true"
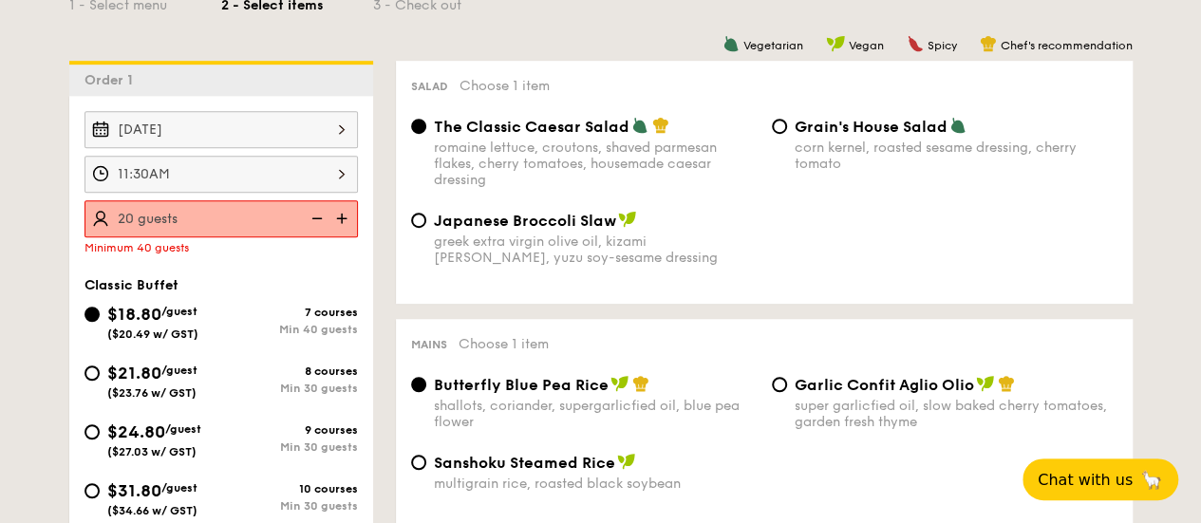
click at [315, 217] on img at bounding box center [315, 218] width 28 height 36
type input "40 guests"
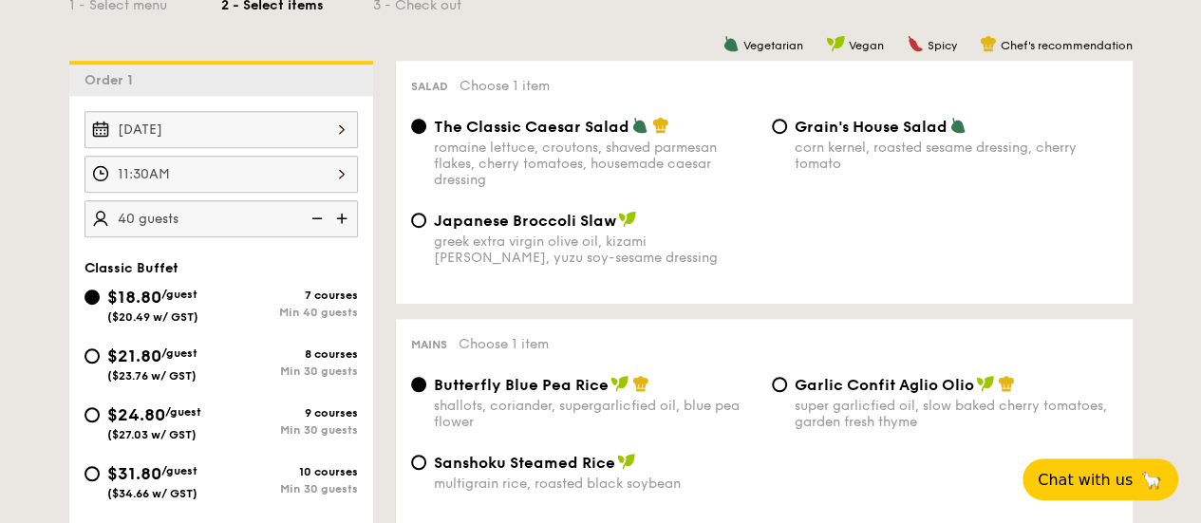
click at [315, 217] on img at bounding box center [315, 218] width 28 height 36
click at [98, 347] on div "$21.80 /guest ($23.76 w/ GST)" at bounding box center [153, 363] width 137 height 40
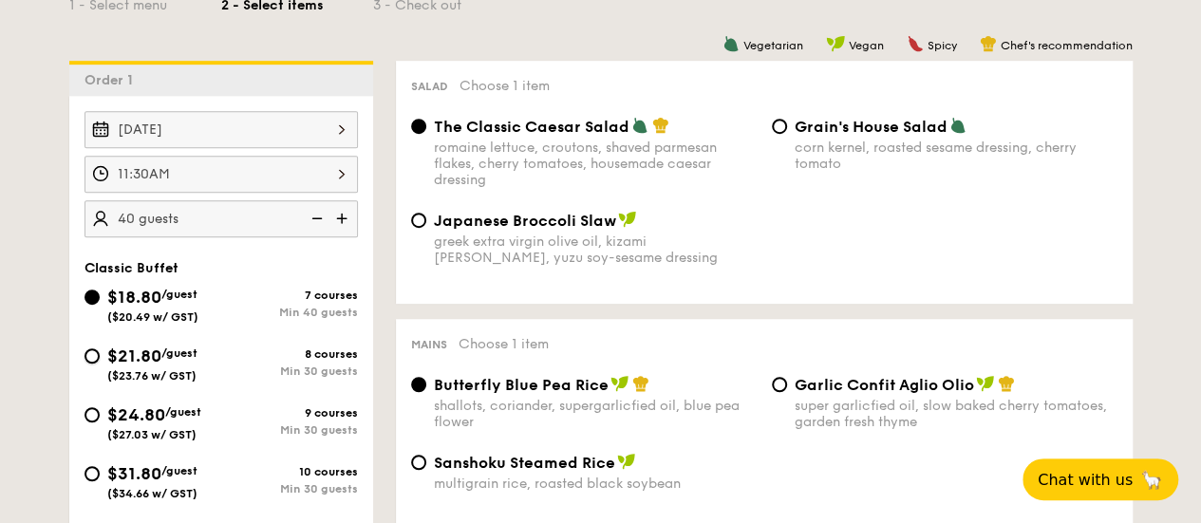
click at [98, 349] on input "$21.80 /guest ($23.76 w/ GST) 8 courses Min 30 guests" at bounding box center [92, 356] width 15 height 15
radio input "true"
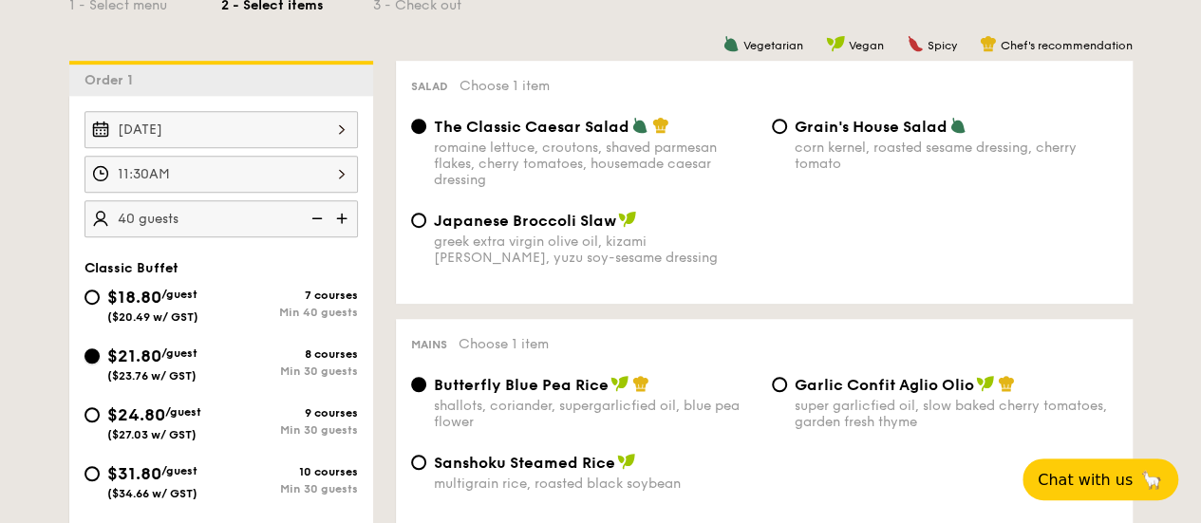
radio input "true"
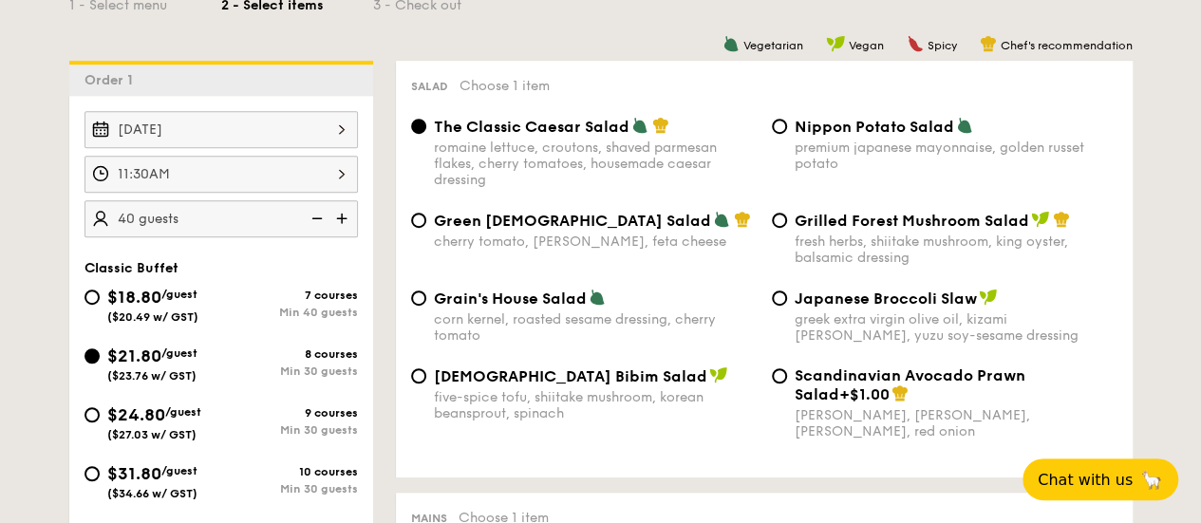
click at [311, 216] on img at bounding box center [315, 218] width 28 height 36
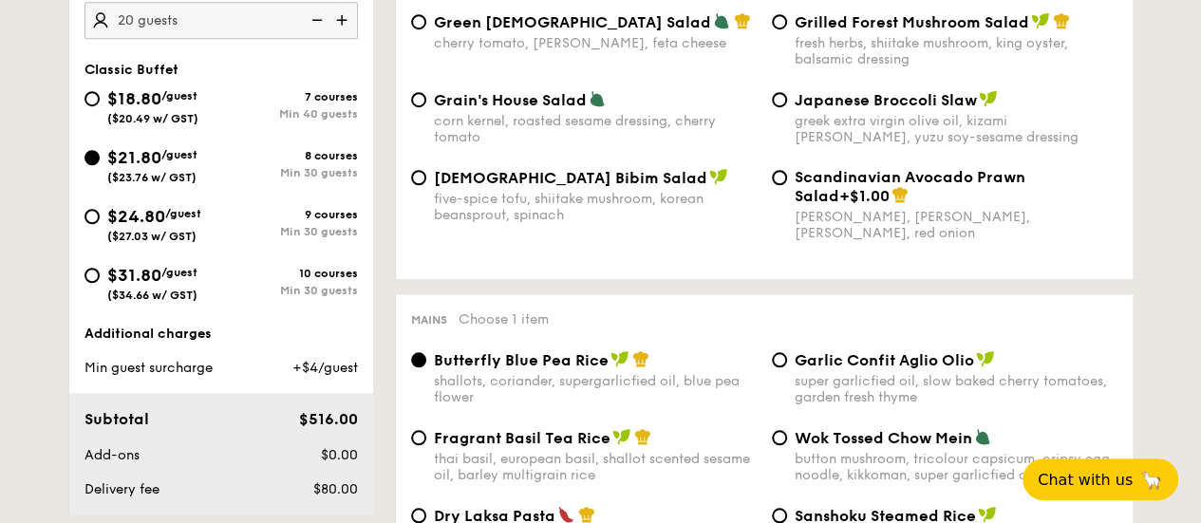
scroll to position [570, 0]
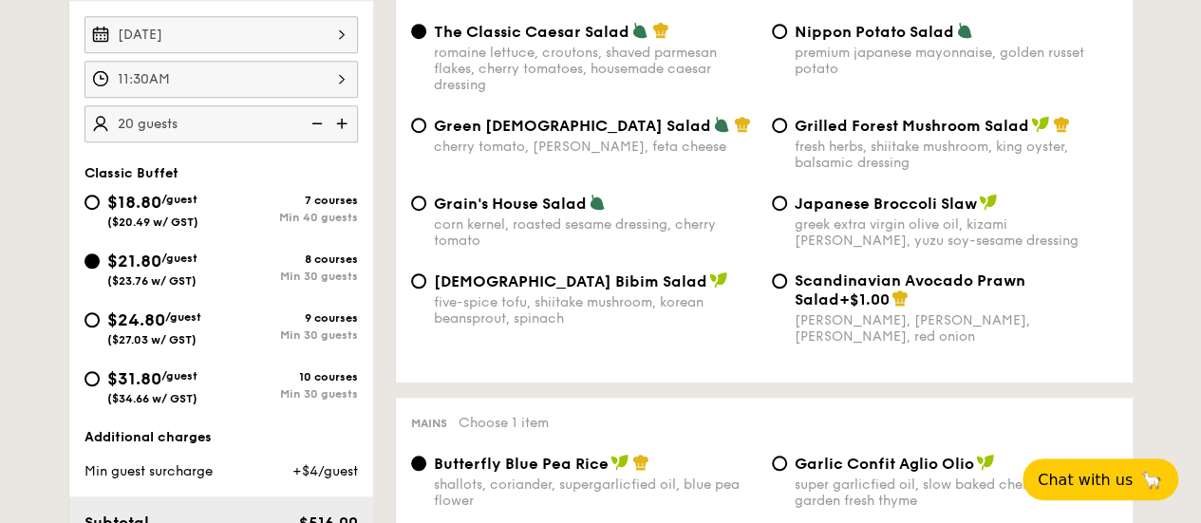
click at [349, 123] on img at bounding box center [344, 123] width 28 height 36
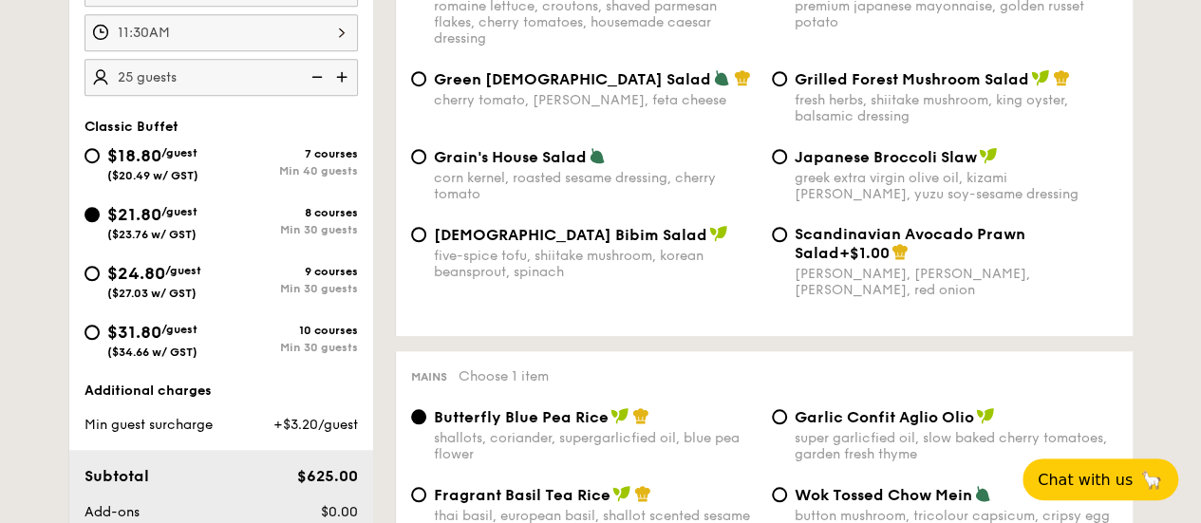
scroll to position [475, 0]
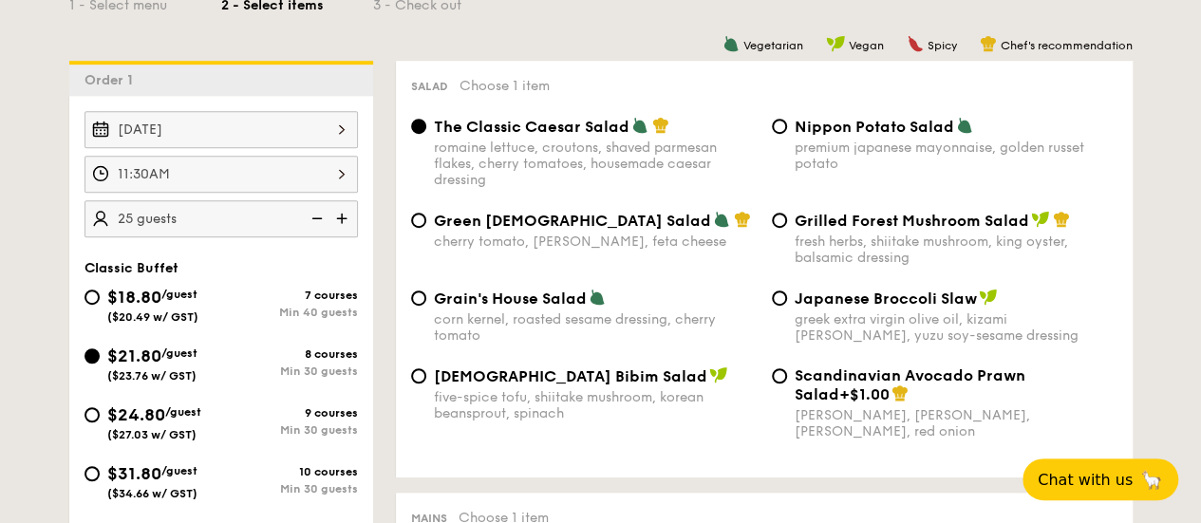
click at [320, 216] on img at bounding box center [315, 218] width 28 height 36
type input "20 guests"
click at [777, 382] on input "Scandinavian Avocado Prawn Salad +$1.00 virgin [PERSON_NAME] dressing, dijon mu…" at bounding box center [779, 375] width 15 height 15
radio input "true"
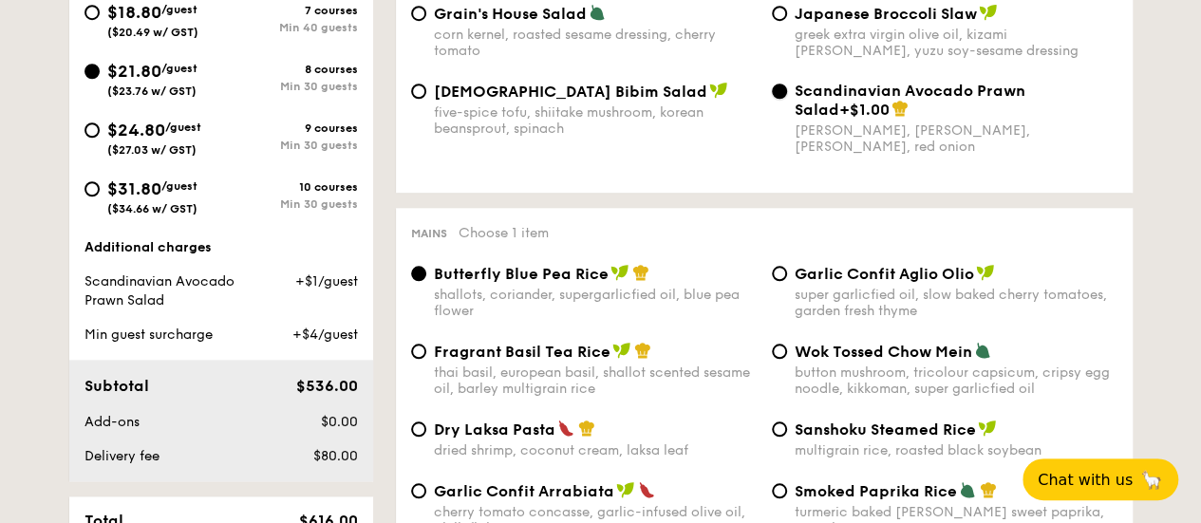
scroll to position [1045, 0]
